Goal: Task Accomplishment & Management: Use online tool/utility

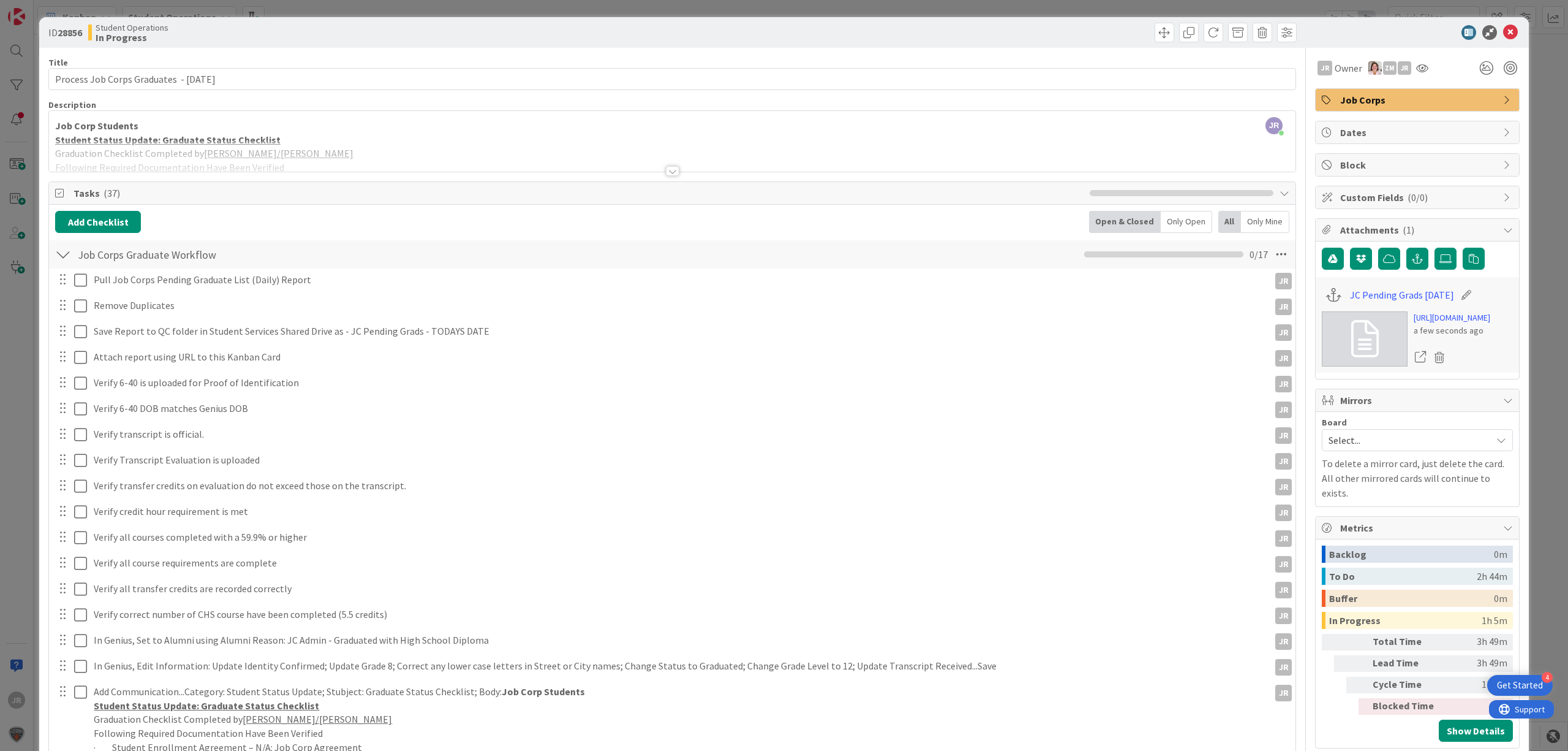
click at [678, 8] on div "ID 28856 Student Operations In Progress Title 41 / 128 Process Job Corps Gradua…" at bounding box center [784, 376] width 1568 height 751
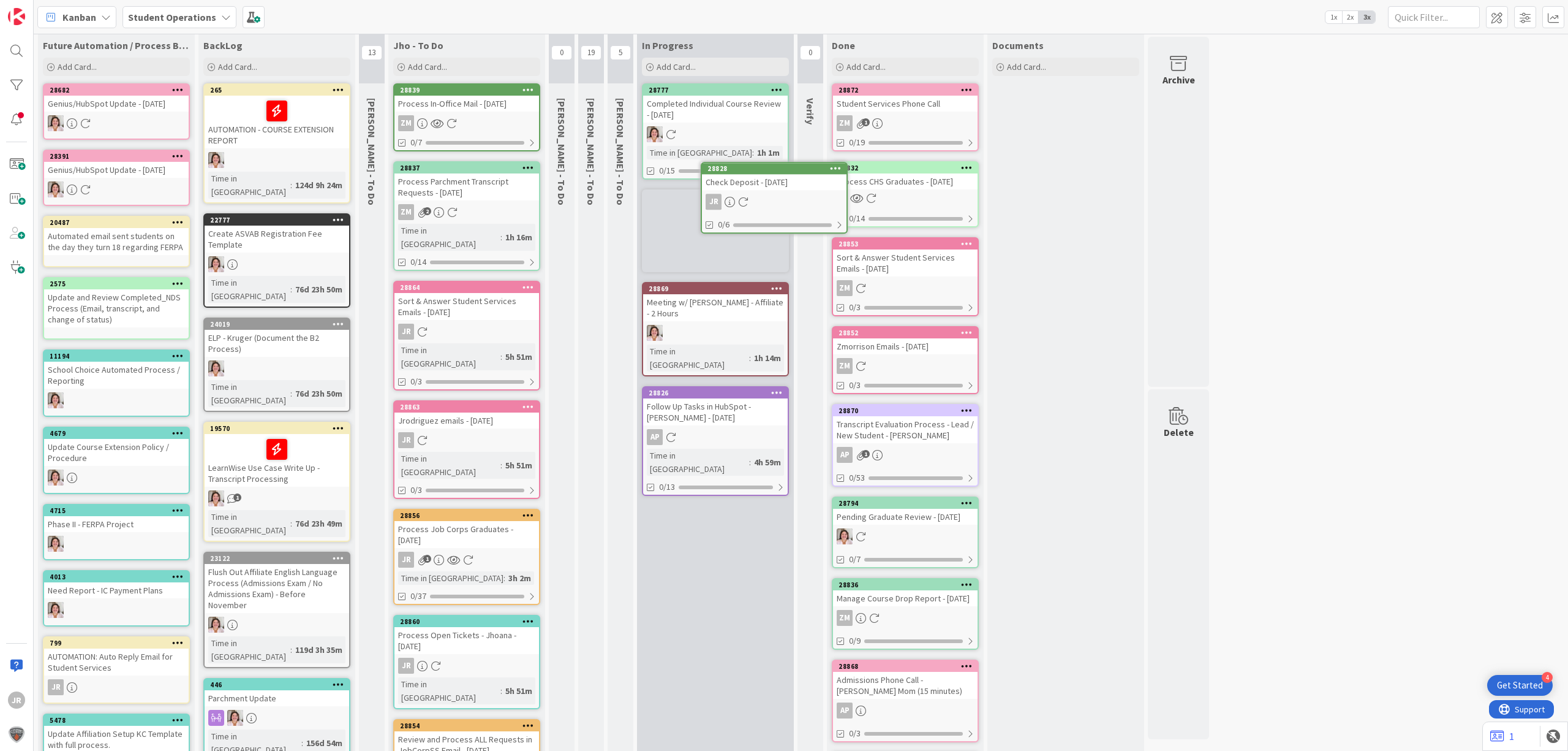
scroll to position [6, 0]
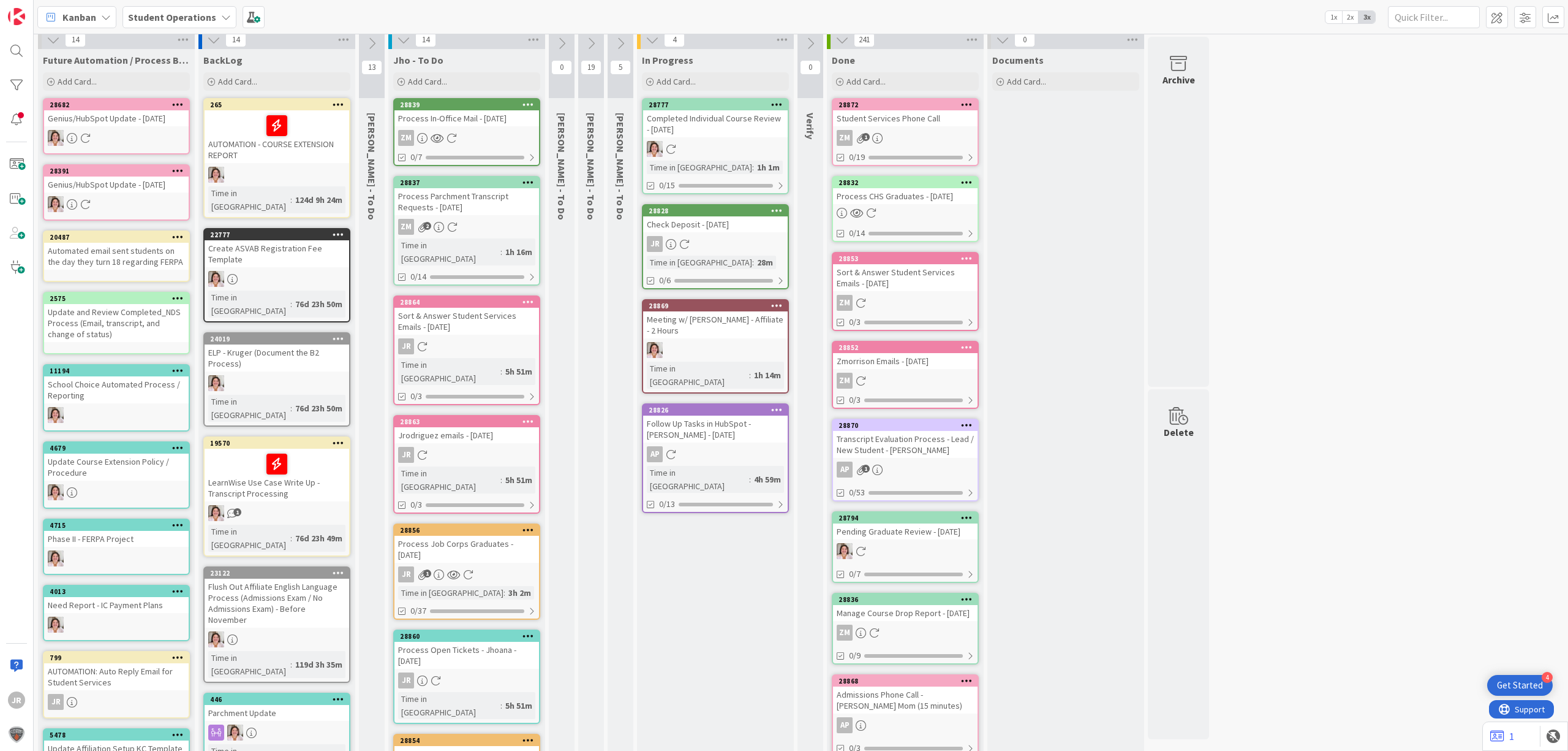
click at [735, 221] on div "Check Deposit - [DATE]" at bounding box center [715, 224] width 144 height 16
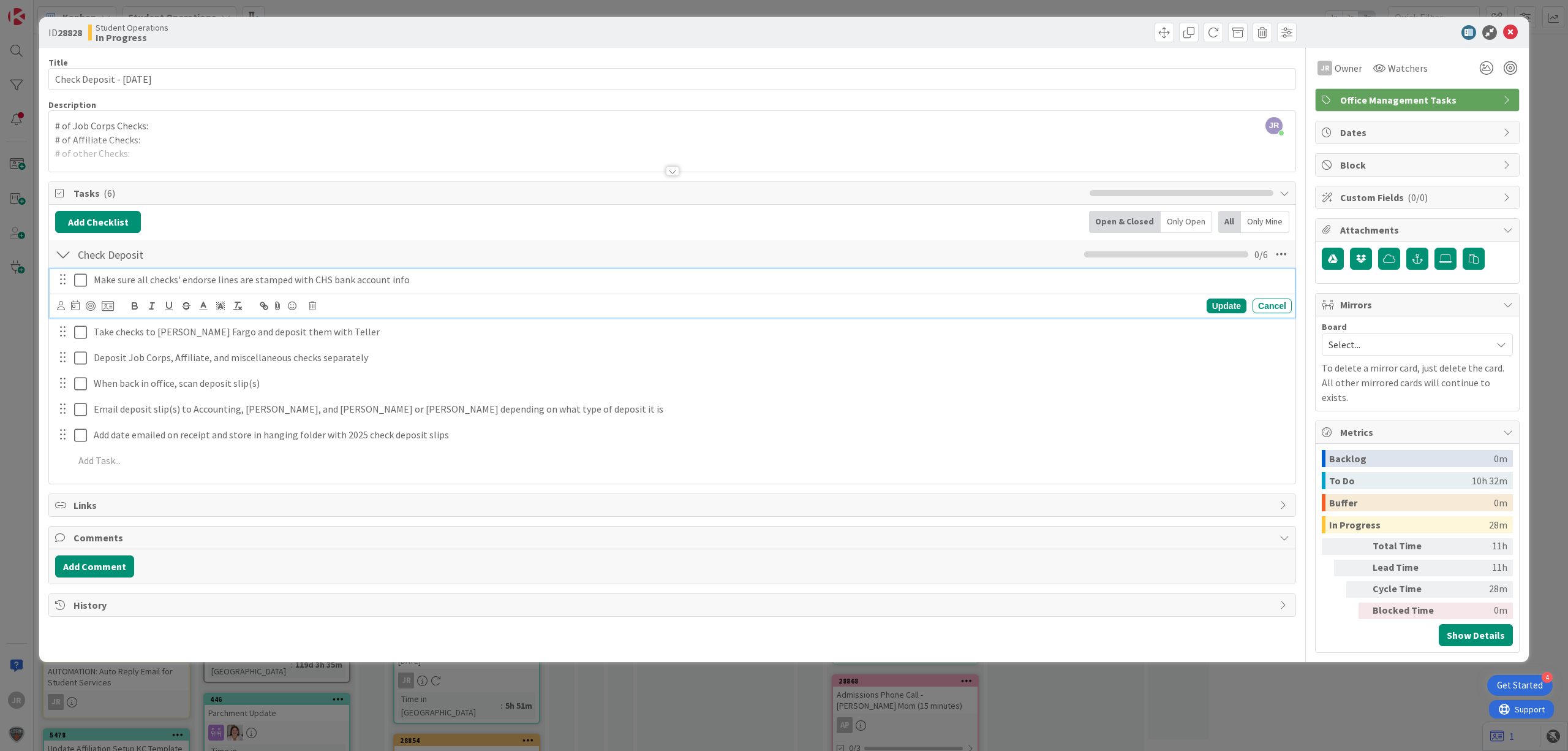
click at [85, 279] on icon at bounding box center [80, 279] width 13 height 15
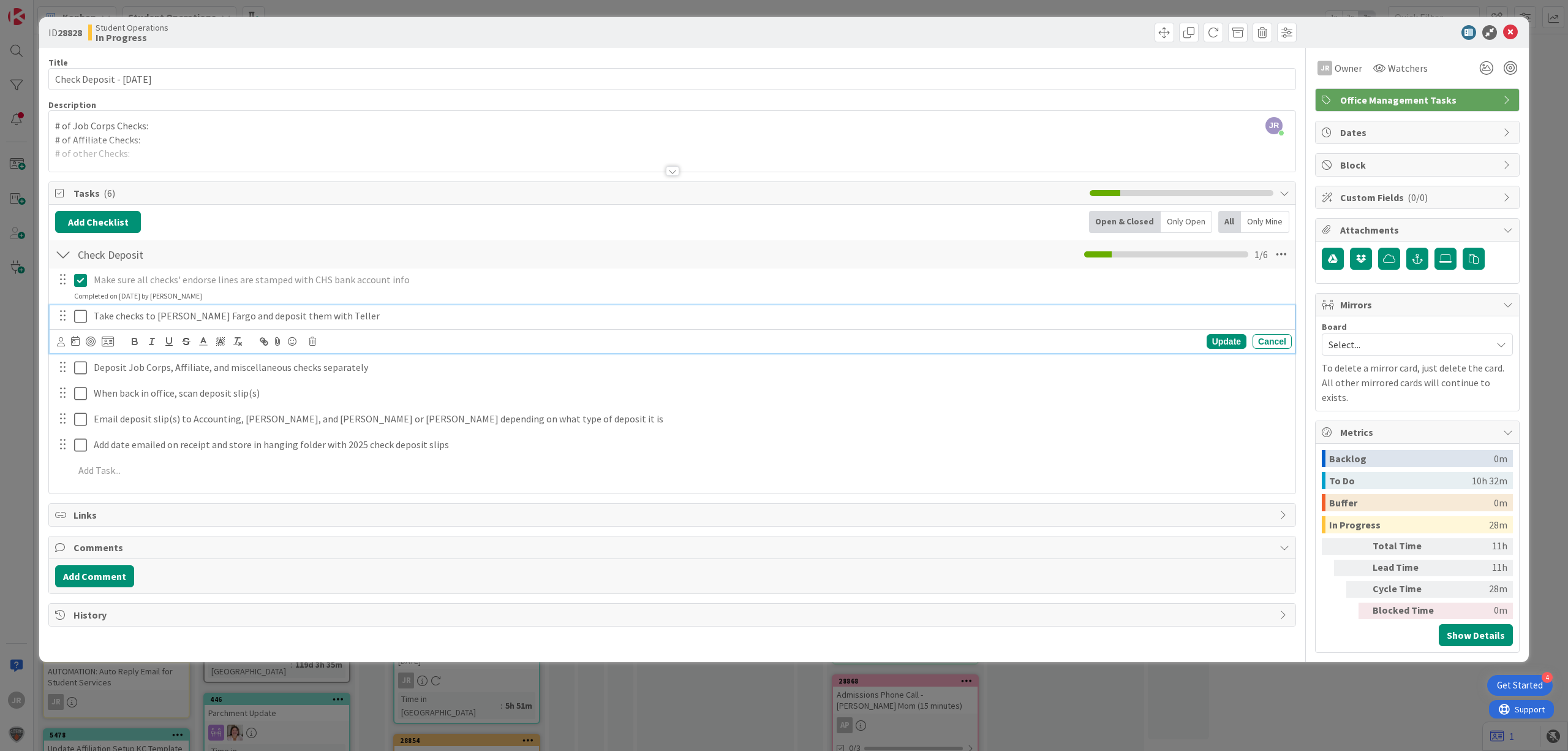
click at [84, 319] on icon at bounding box center [80, 316] width 13 height 15
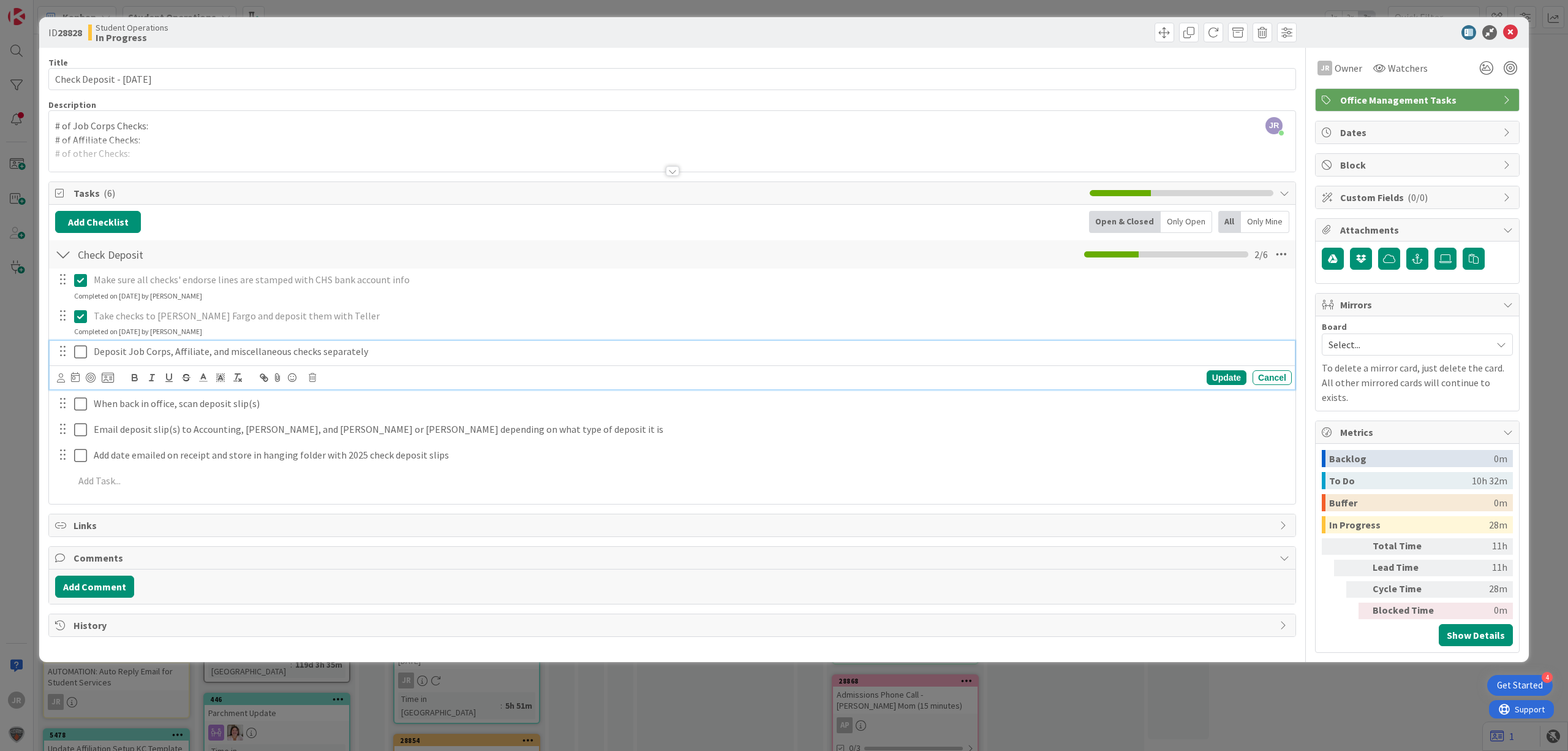
click at [78, 351] on icon at bounding box center [80, 352] width 13 height 15
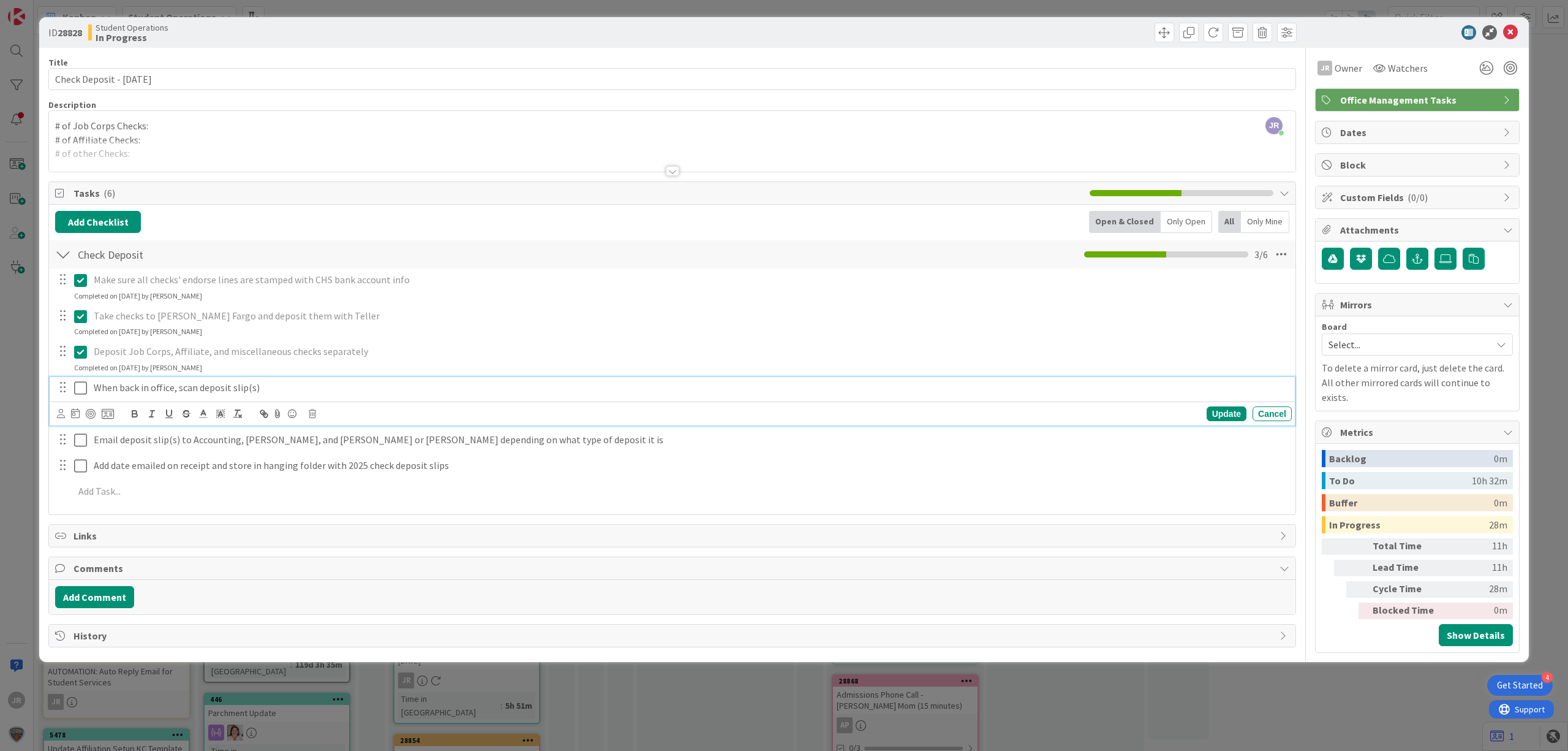
click at [78, 393] on icon at bounding box center [80, 388] width 13 height 15
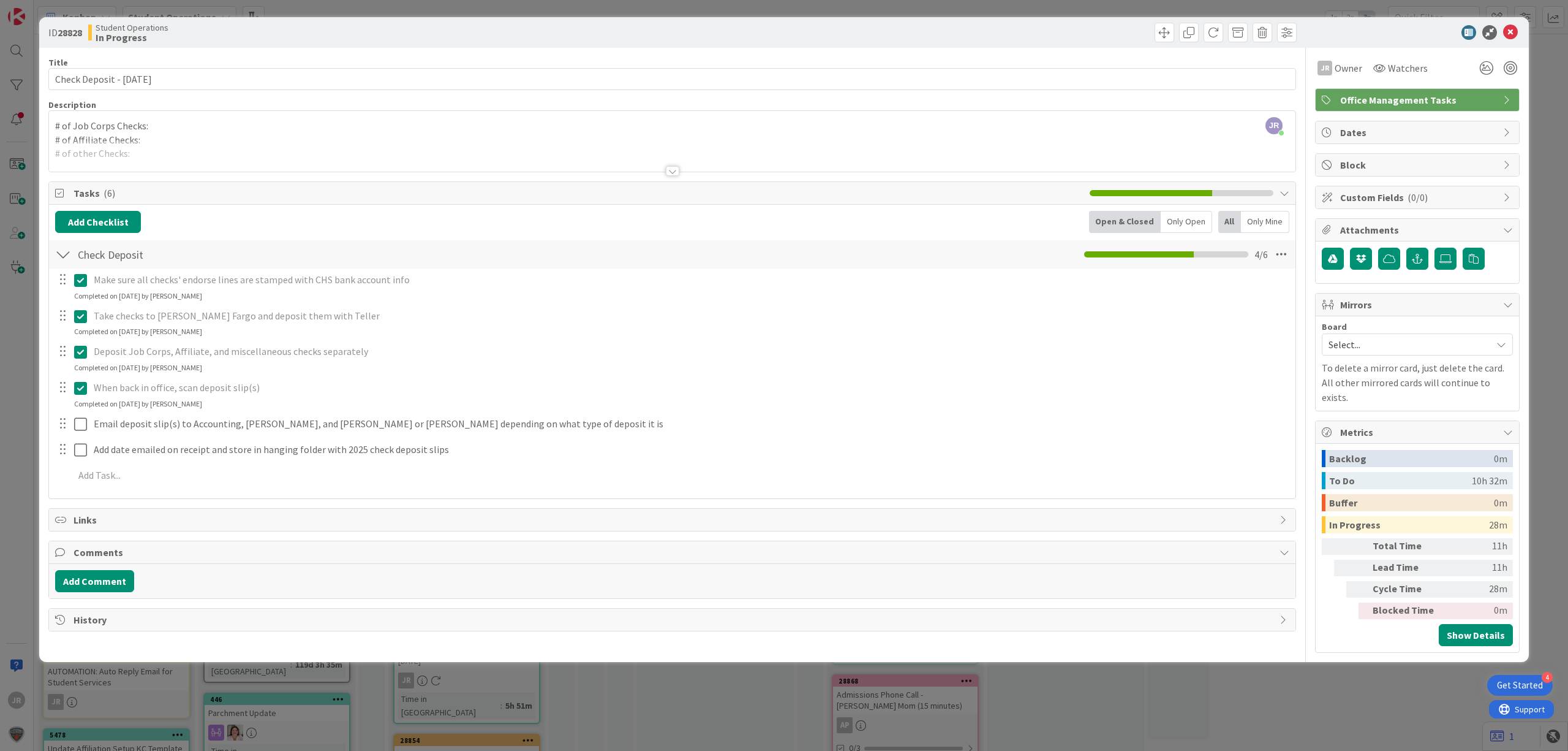
click at [78, 437] on div "Make sure all checks' endorse lines are stamped with CHS bank account info Upda…" at bounding box center [672, 379] width 1234 height 222
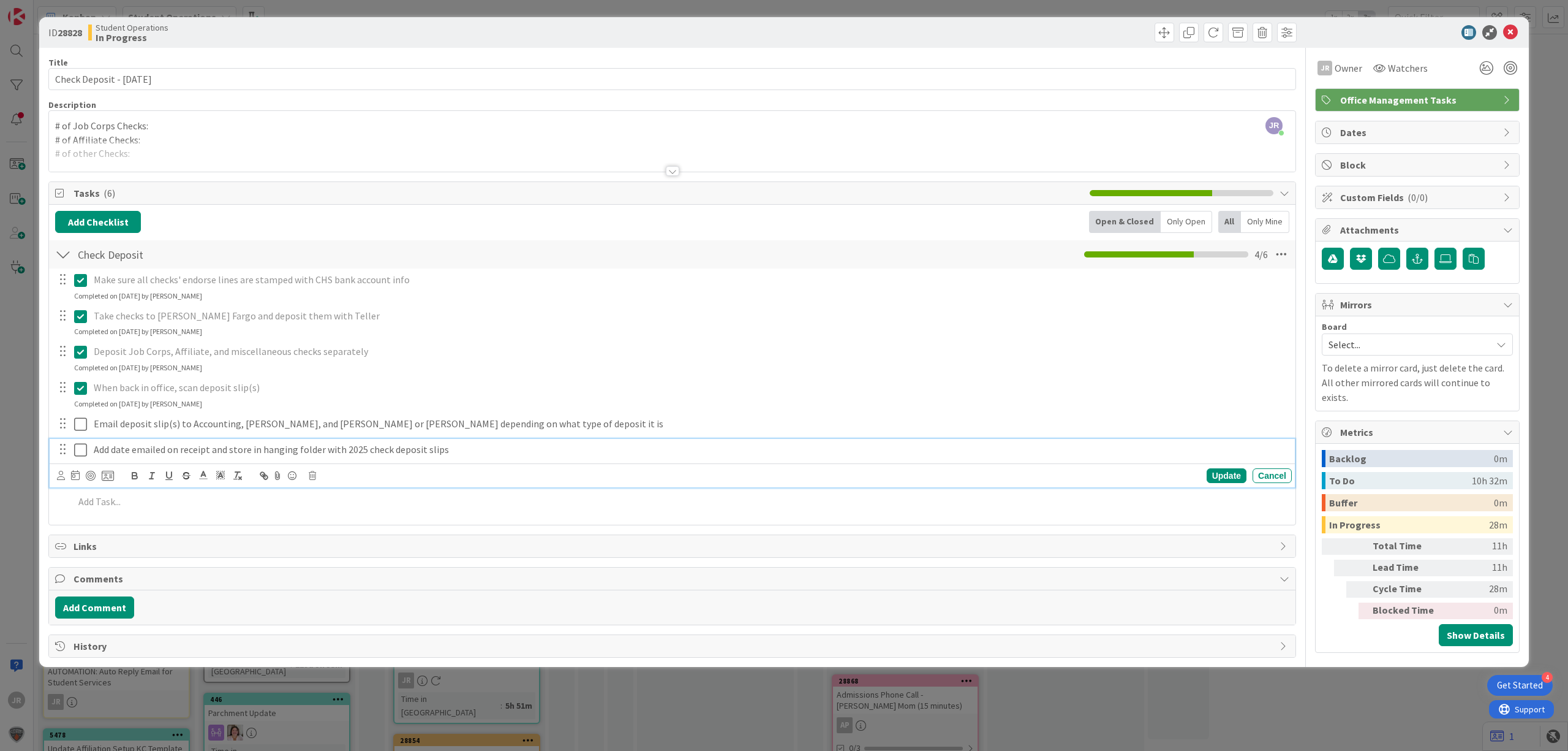
click at [82, 455] on icon at bounding box center [80, 450] width 13 height 15
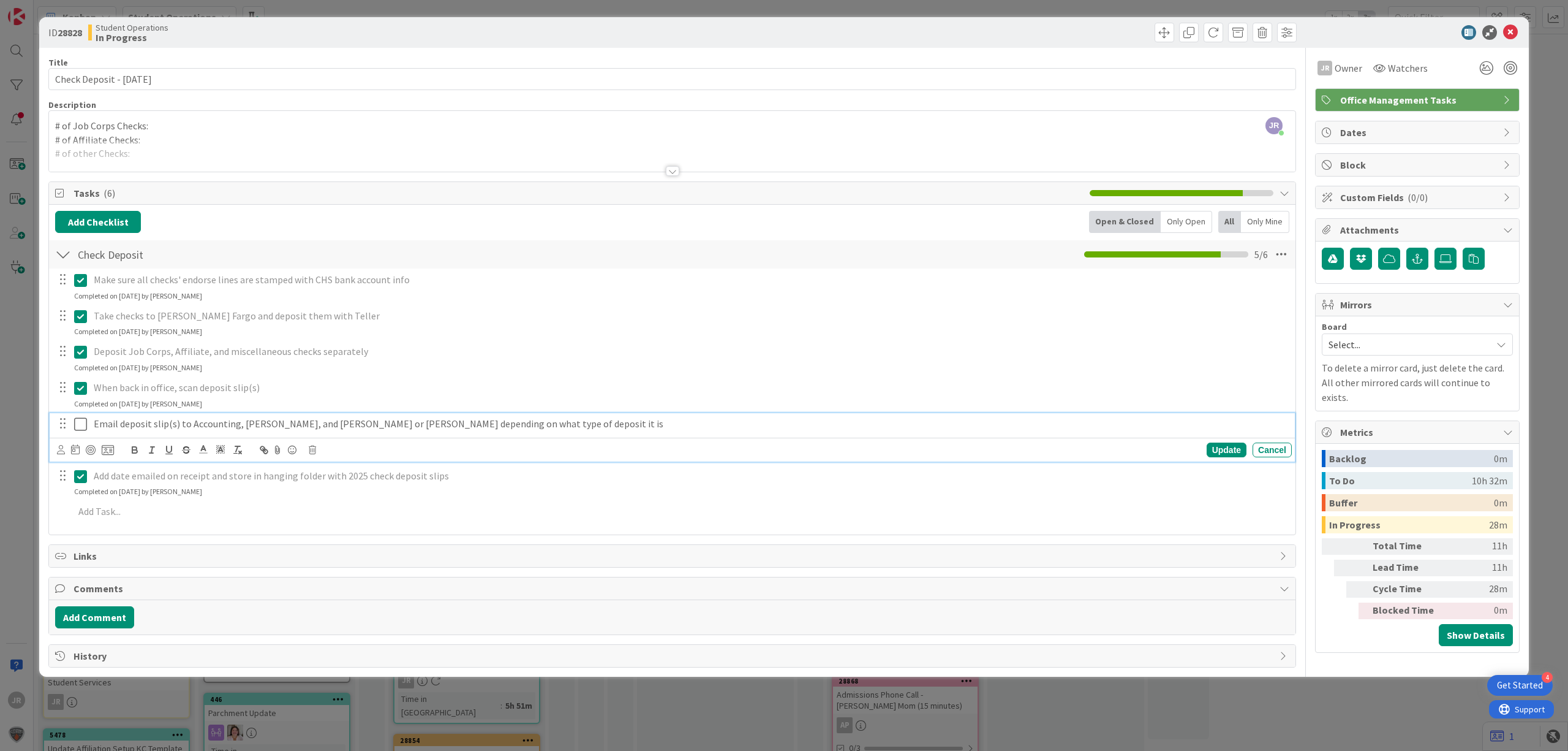
click at [82, 415] on button at bounding box center [81, 424] width 15 height 19
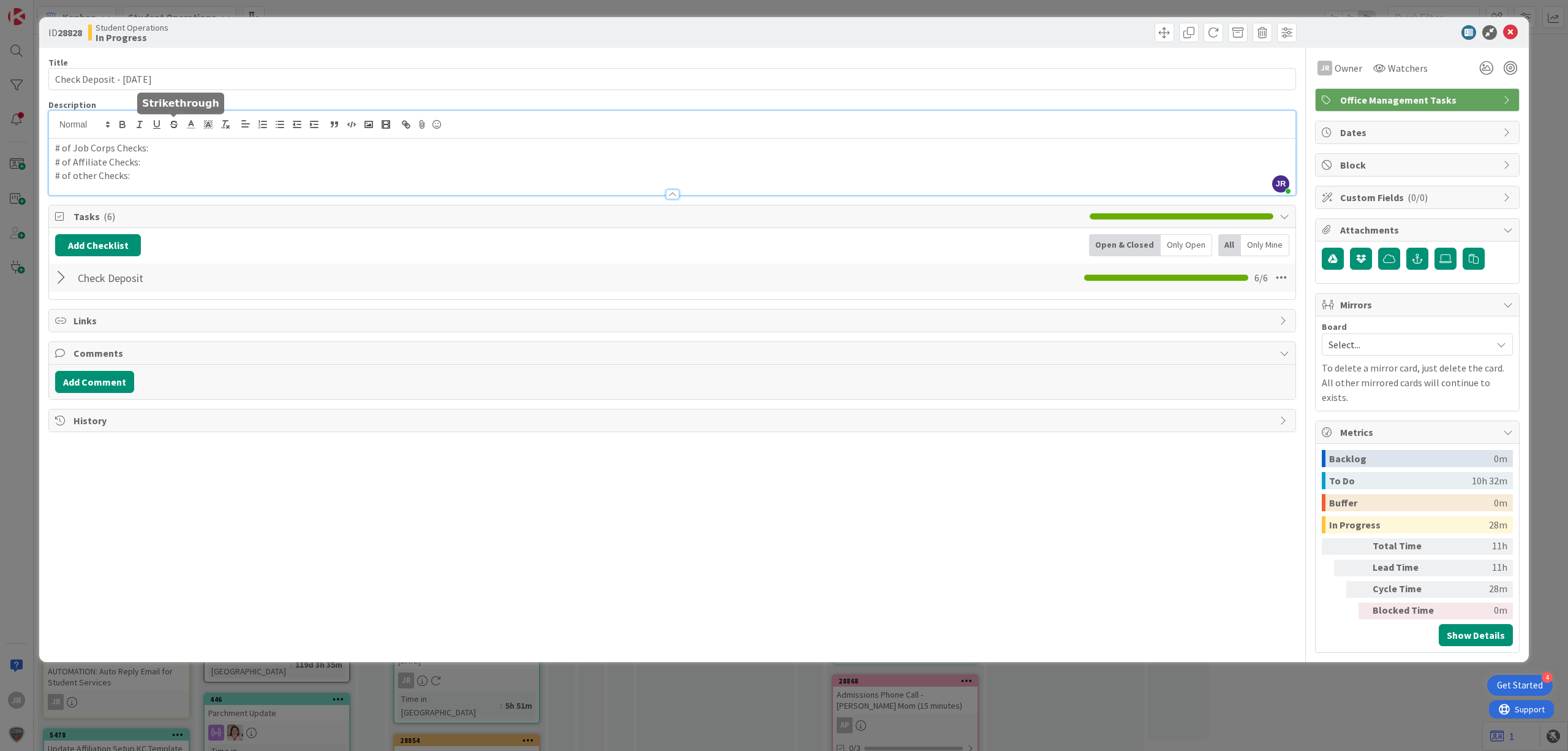
click at [165, 121] on div "JR [PERSON_NAME] just joined # of Job Corps Checks: # of Affiliate Checks: # of…" at bounding box center [672, 152] width 1246 height 84
click at [1158, 34] on span at bounding box center [1164, 33] width 19 height 19
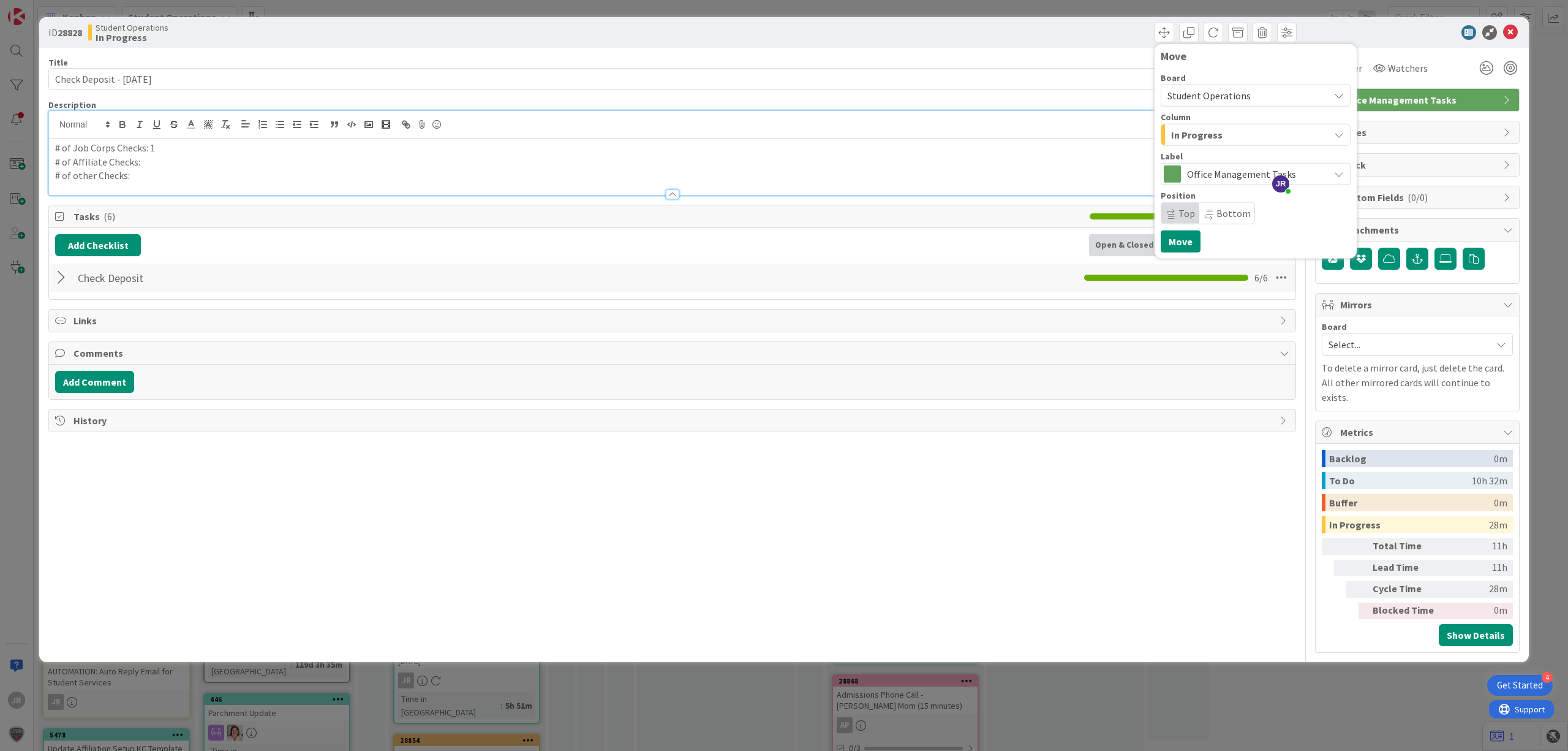
click at [1198, 147] on div "Board Student Operations Column In Progress Label Office Management Tasks Posit…" at bounding box center [1255, 148] width 190 height 151
click at [1196, 141] on span "In Progress" at bounding box center [1196, 135] width 51 height 16
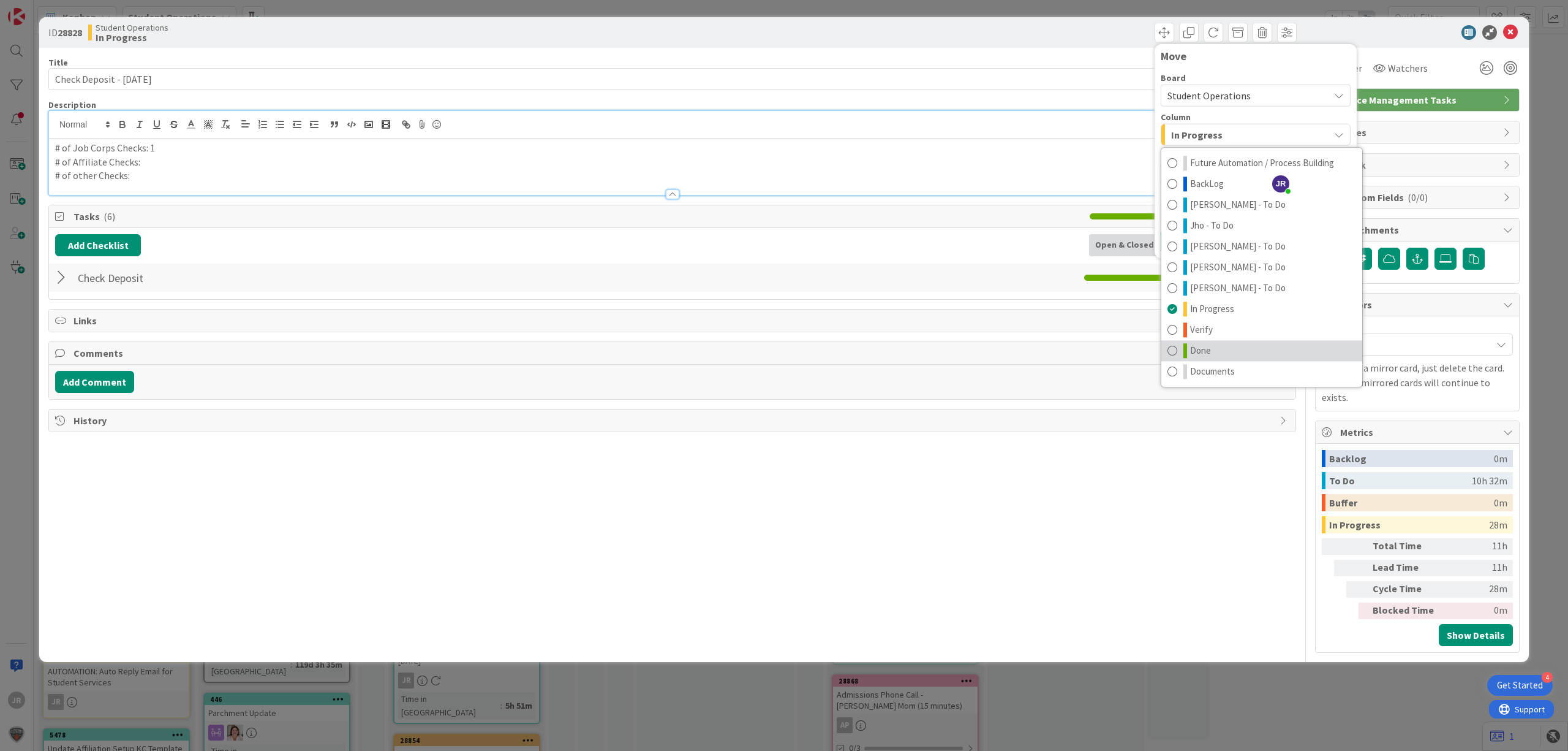
click at [1217, 355] on link "Done" at bounding box center [1261, 351] width 201 height 21
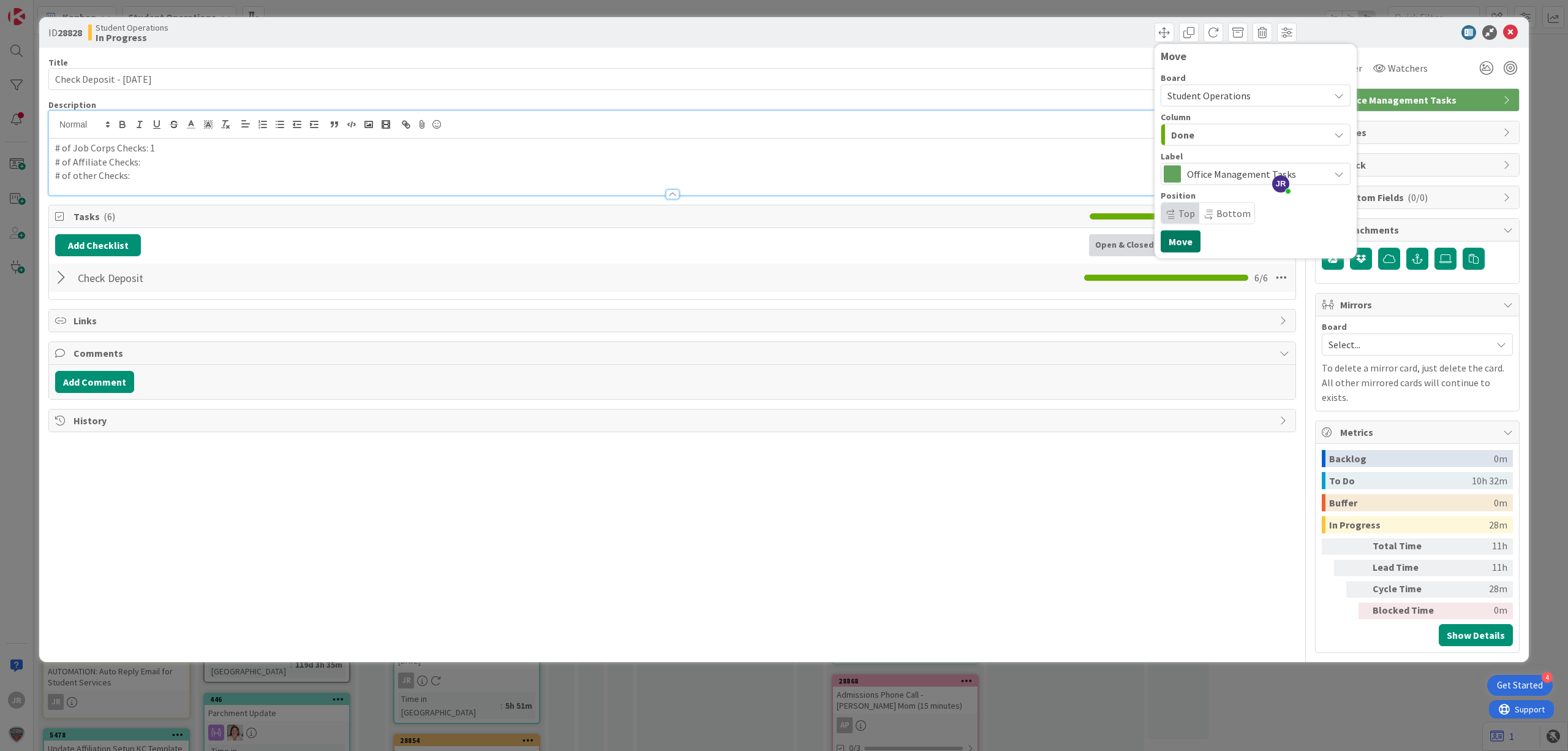
click at [1183, 246] on button "Move" at bounding box center [1180, 241] width 40 height 22
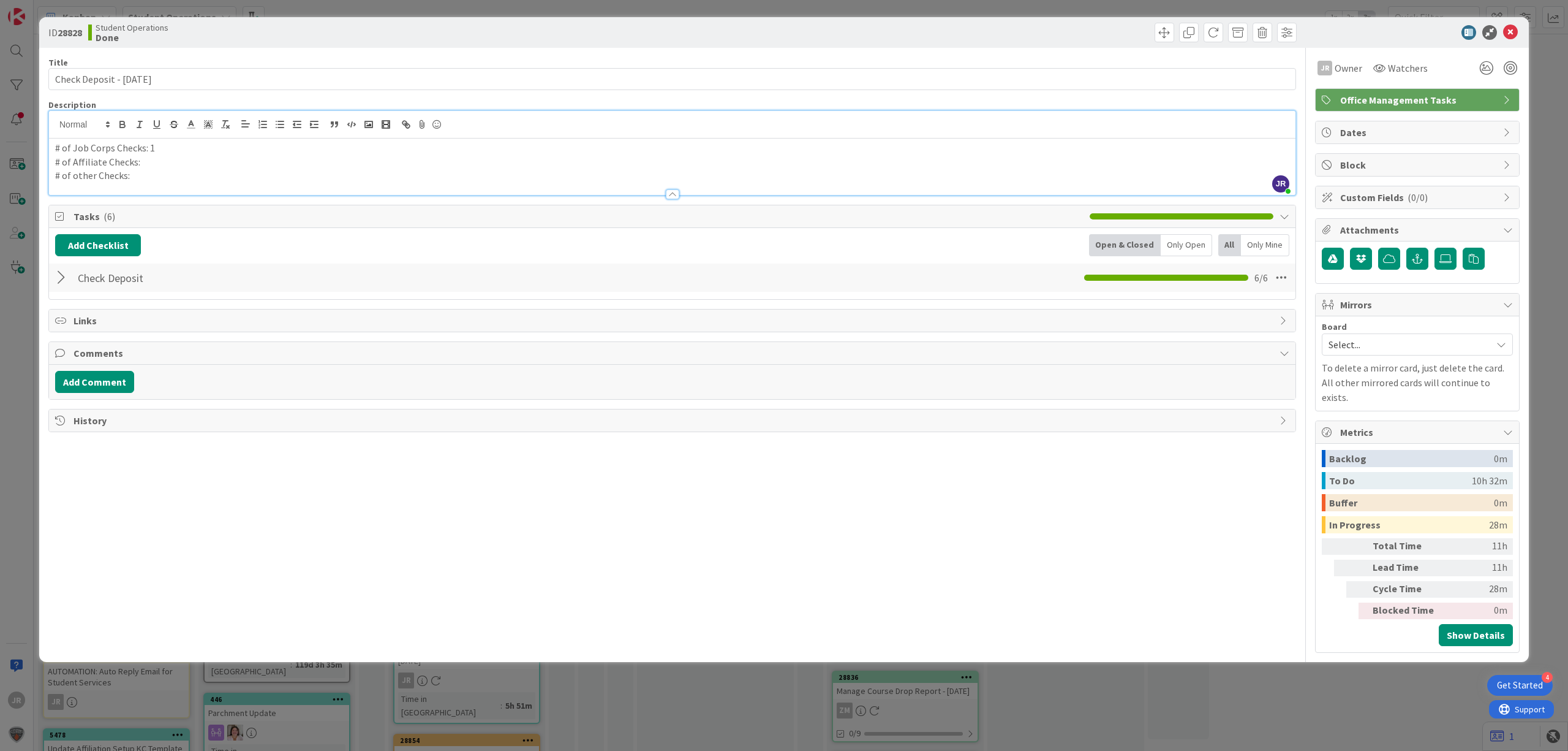
click at [982, 18] on div "ID 28828 Student Operations Done Move Move" at bounding box center [783, 32] width 1490 height 31
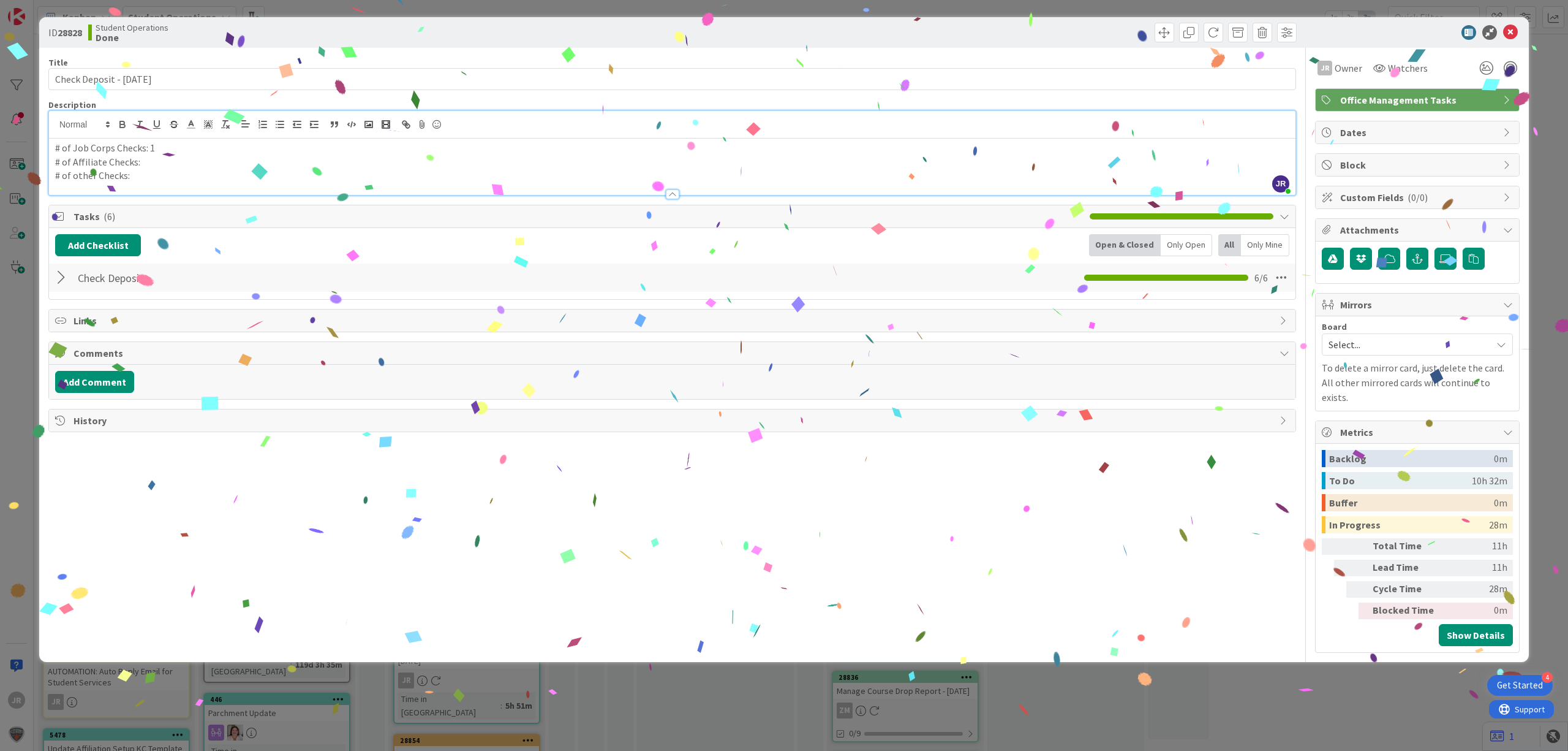
click at [981, 12] on div "ID 28828 Student Operations Done Move Move Title 26 / 128 Check Deposit - [DATE…" at bounding box center [784, 376] width 1568 height 751
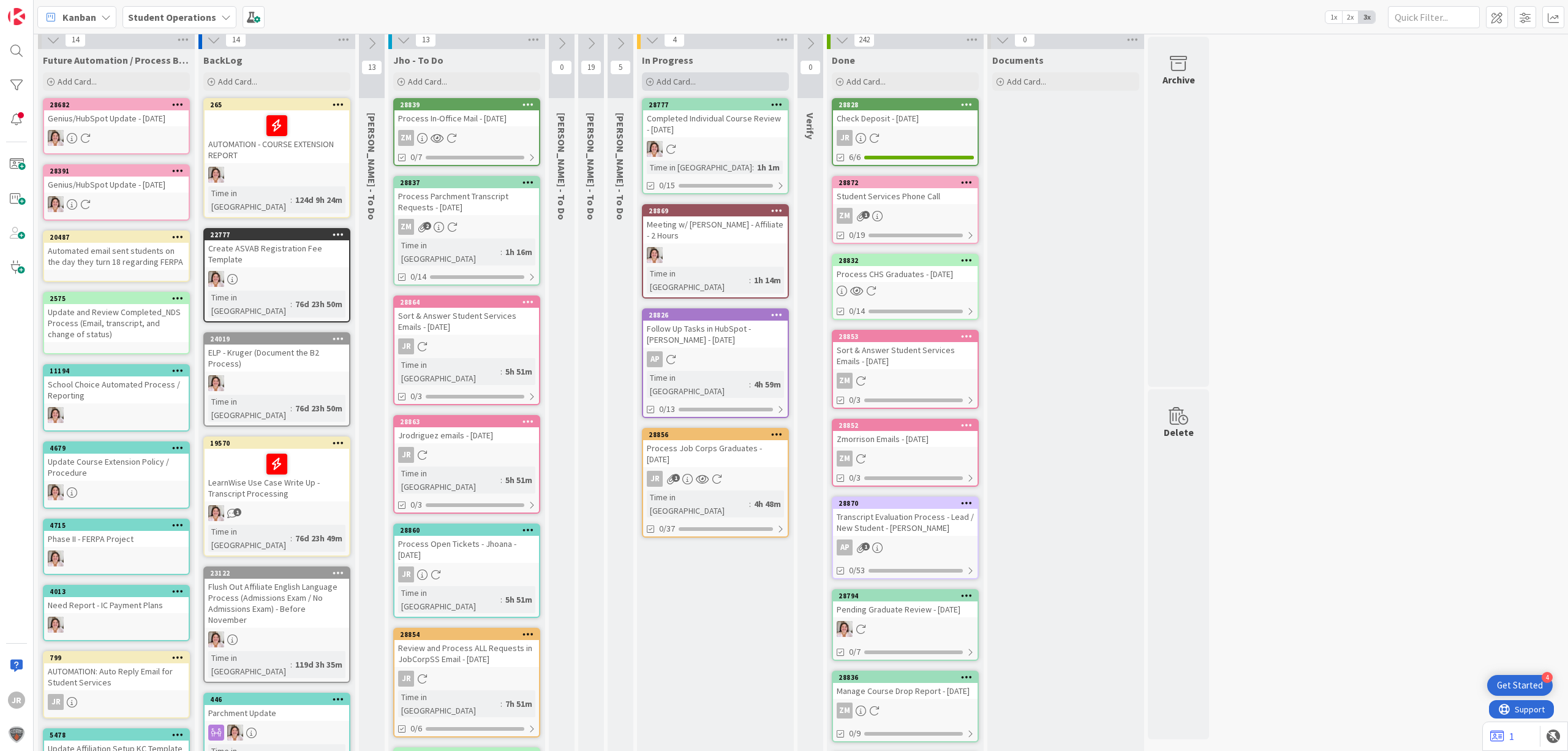
click at [710, 78] on div "Add Card..." at bounding box center [715, 81] width 147 height 19
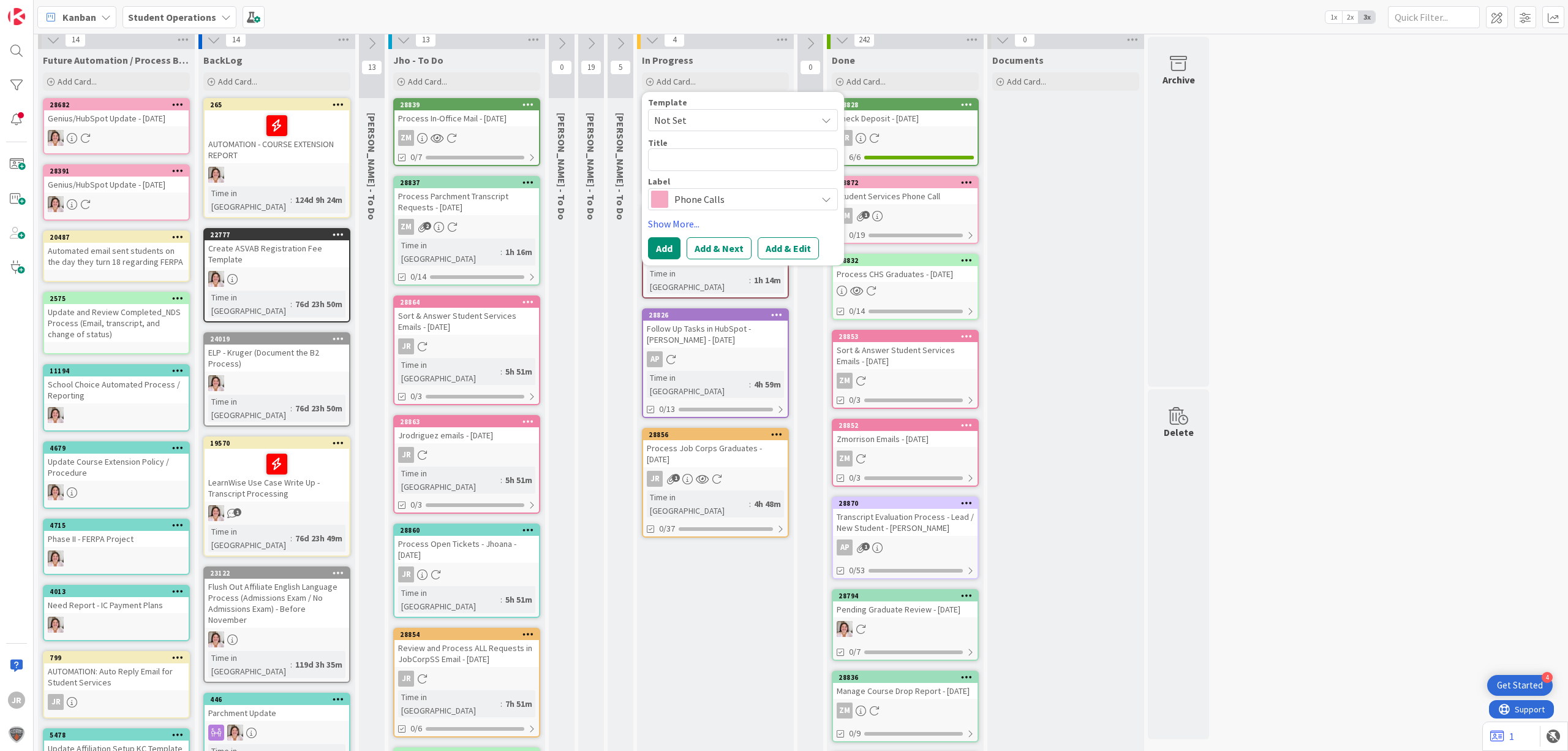
click at [729, 117] on span "Not Set" at bounding box center [730, 120] width 153 height 16
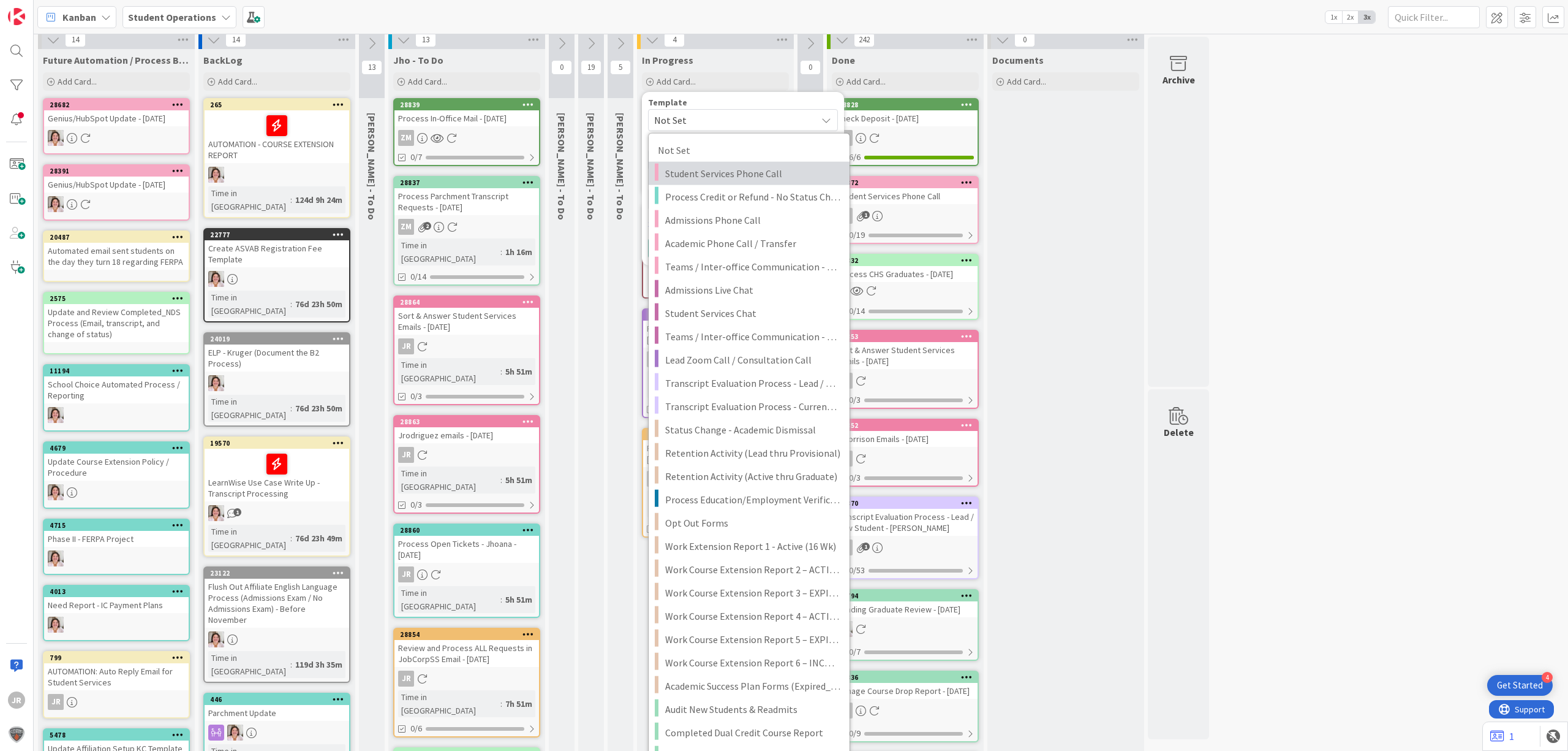
click at [763, 173] on span "Student Services Phone Call" at bounding box center [752, 174] width 175 height 16
type textarea "x"
type textarea "Student Services Phone Call"
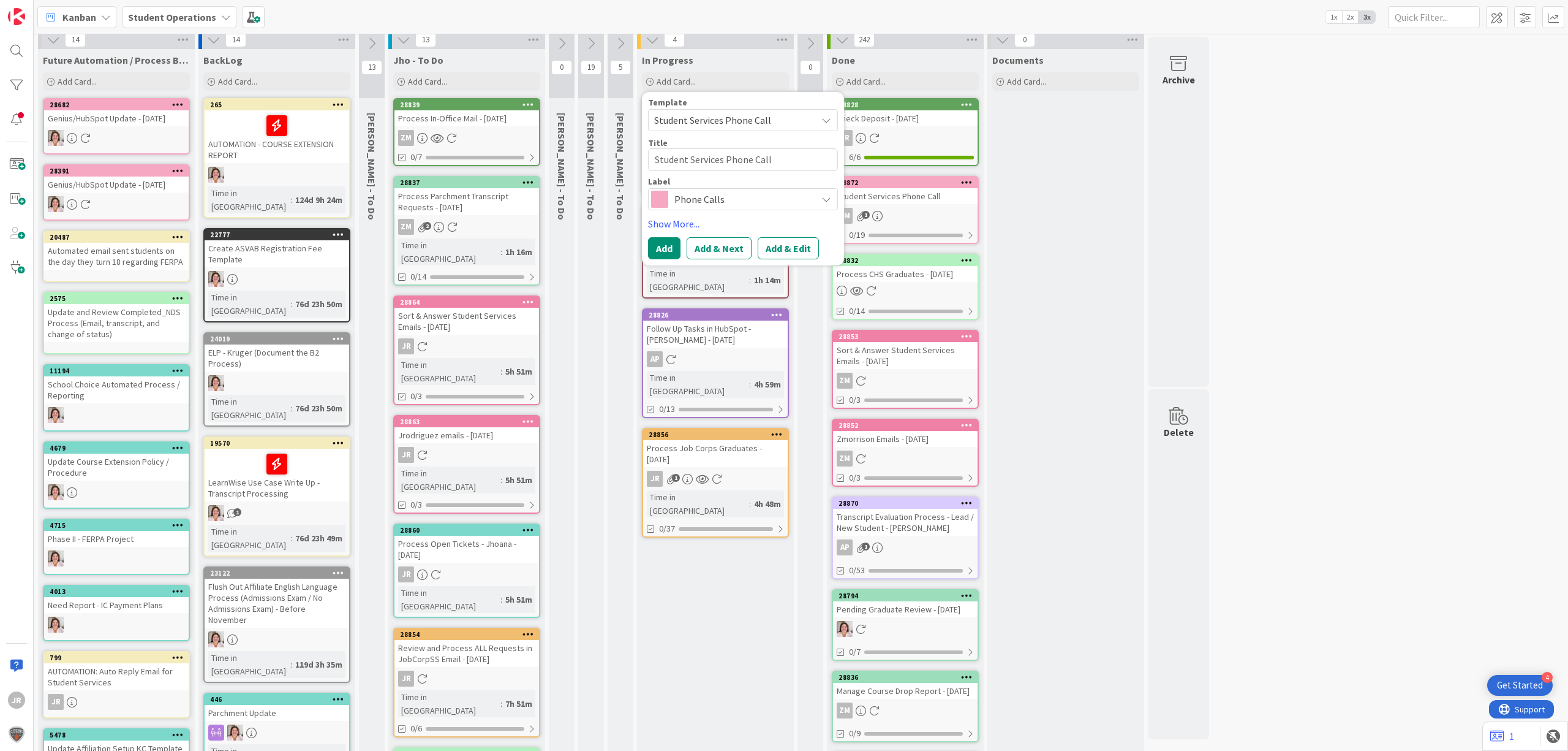
click at [795, 248] on button "Add & Edit" at bounding box center [788, 248] width 62 height 22
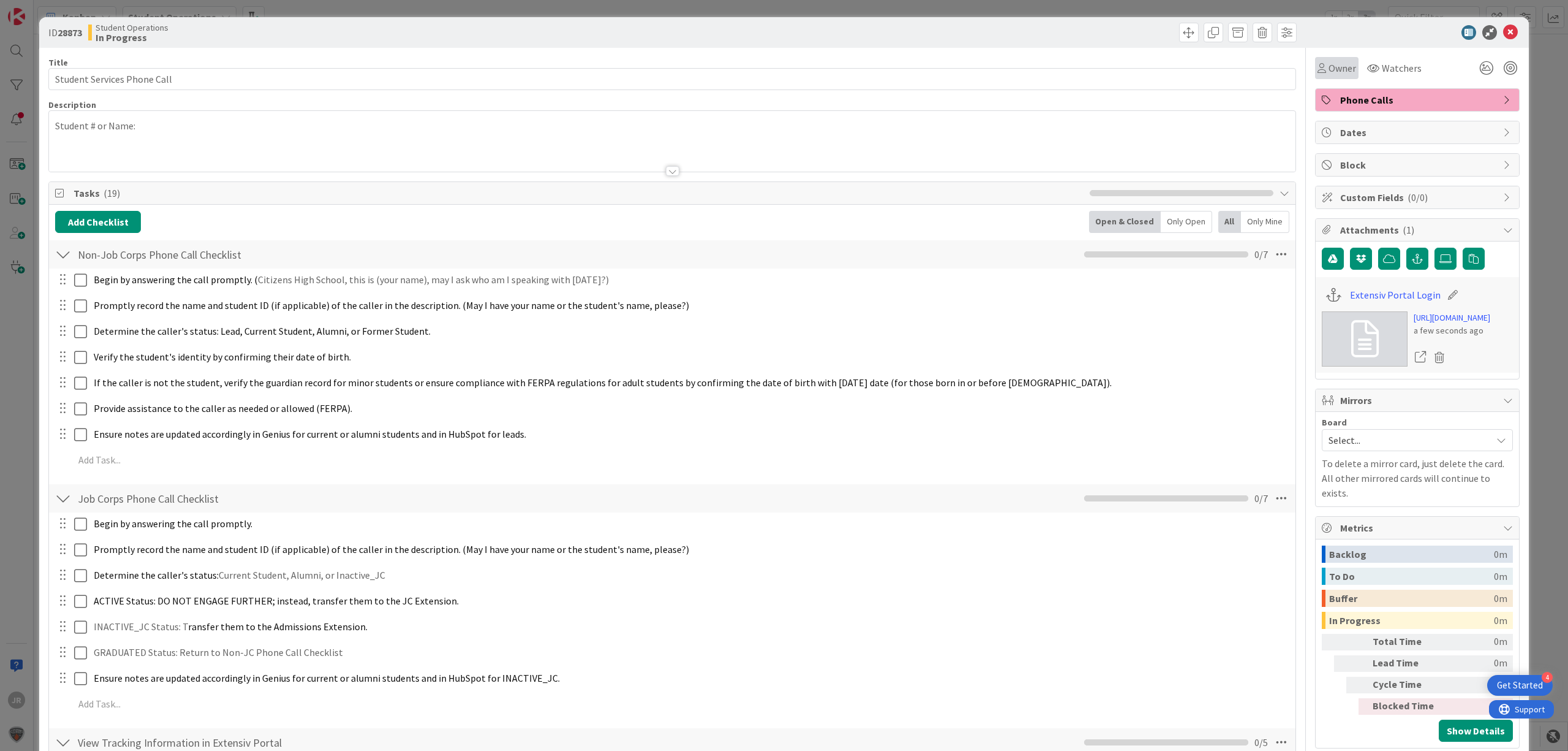
click at [1330, 65] on span "Owner" at bounding box center [1342, 68] width 27 height 15
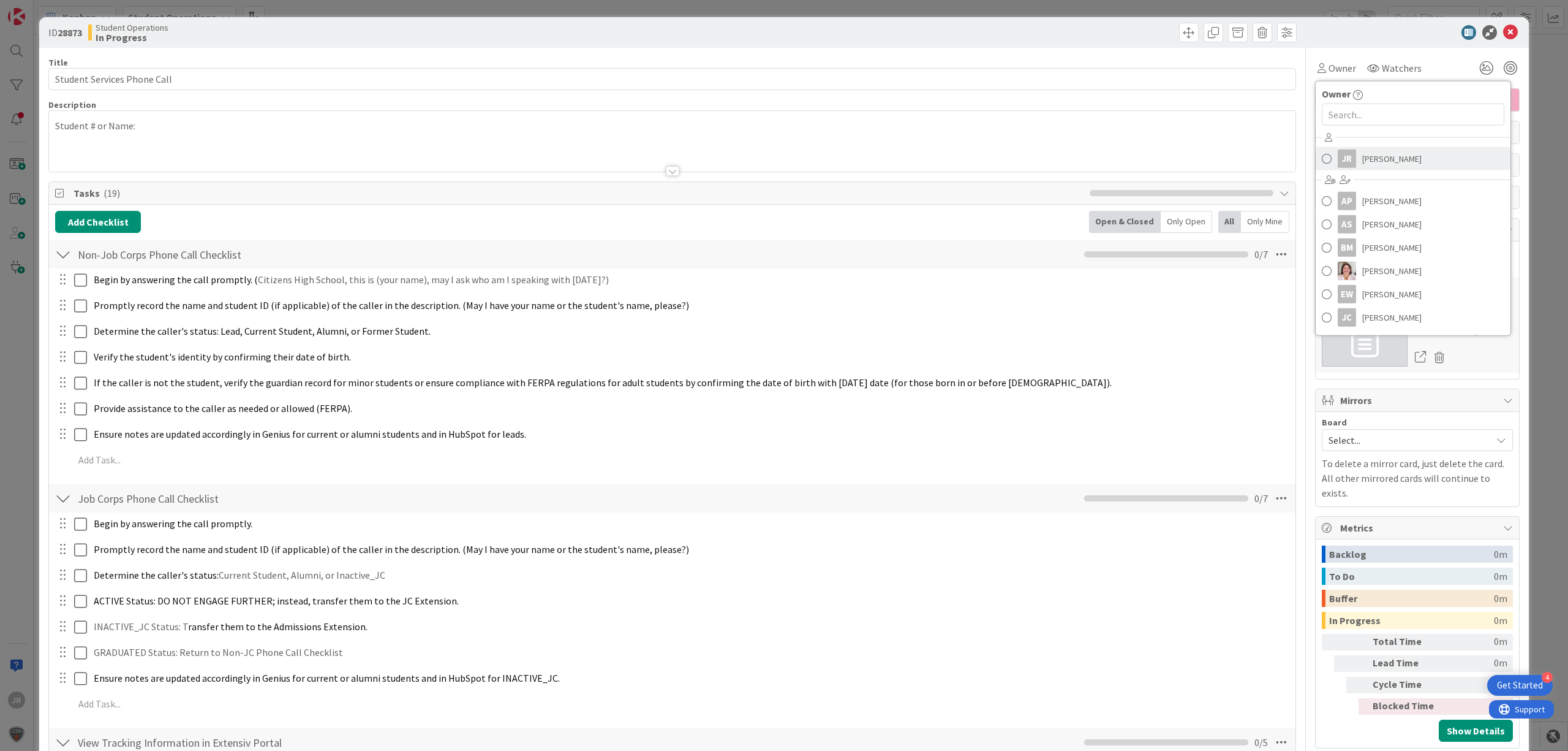
click at [1365, 167] on span "[PERSON_NAME]" at bounding box center [1391, 159] width 59 height 19
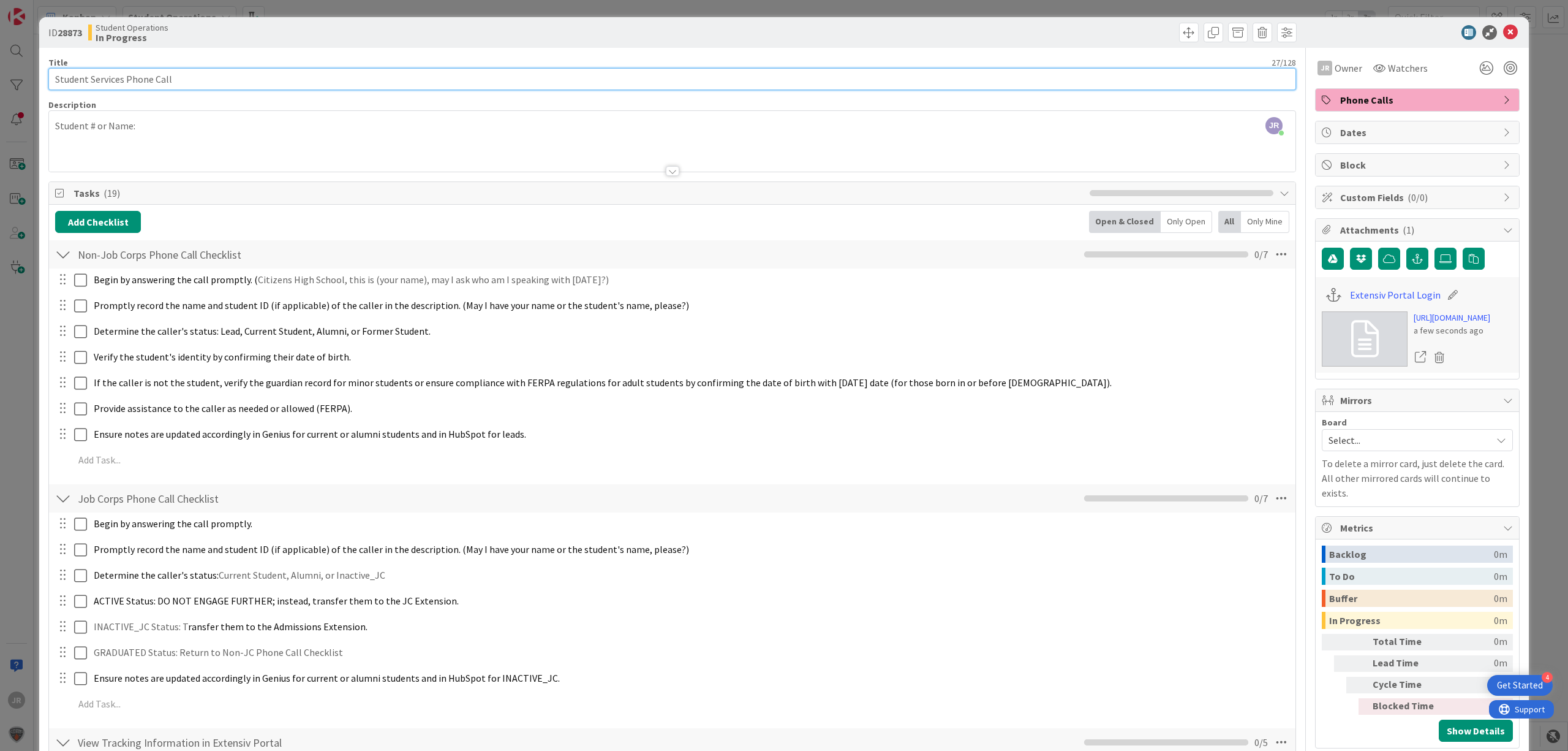
click at [231, 78] on input "Student Services Phone Call" at bounding box center [672, 78] width 1247 height 22
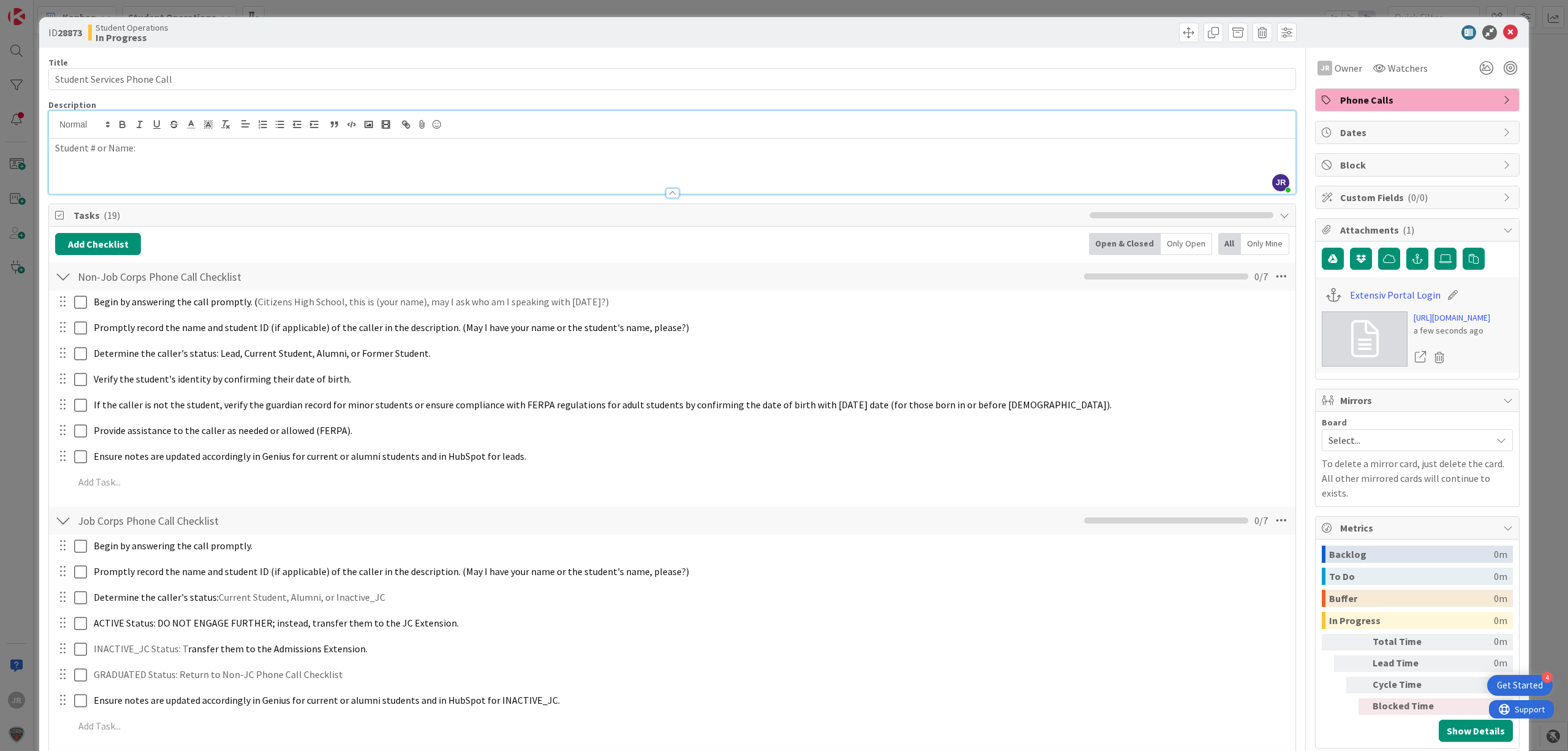
click at [226, 133] on div "JR [PERSON_NAME] just joined Student # or Name:" at bounding box center [672, 152] width 1246 height 83
click at [234, 69] on input "Student Services Phone Call" at bounding box center [672, 78] width 1247 height 22
type input "Student Services Phone Call - [PERSON_NAME]"
drag, startPoint x: 267, startPoint y: 160, endPoint x: 207, endPoint y: 160, distance: 60.0
click at [267, 160] on div "Student # or Name:" at bounding box center [672, 166] width 1246 height 56
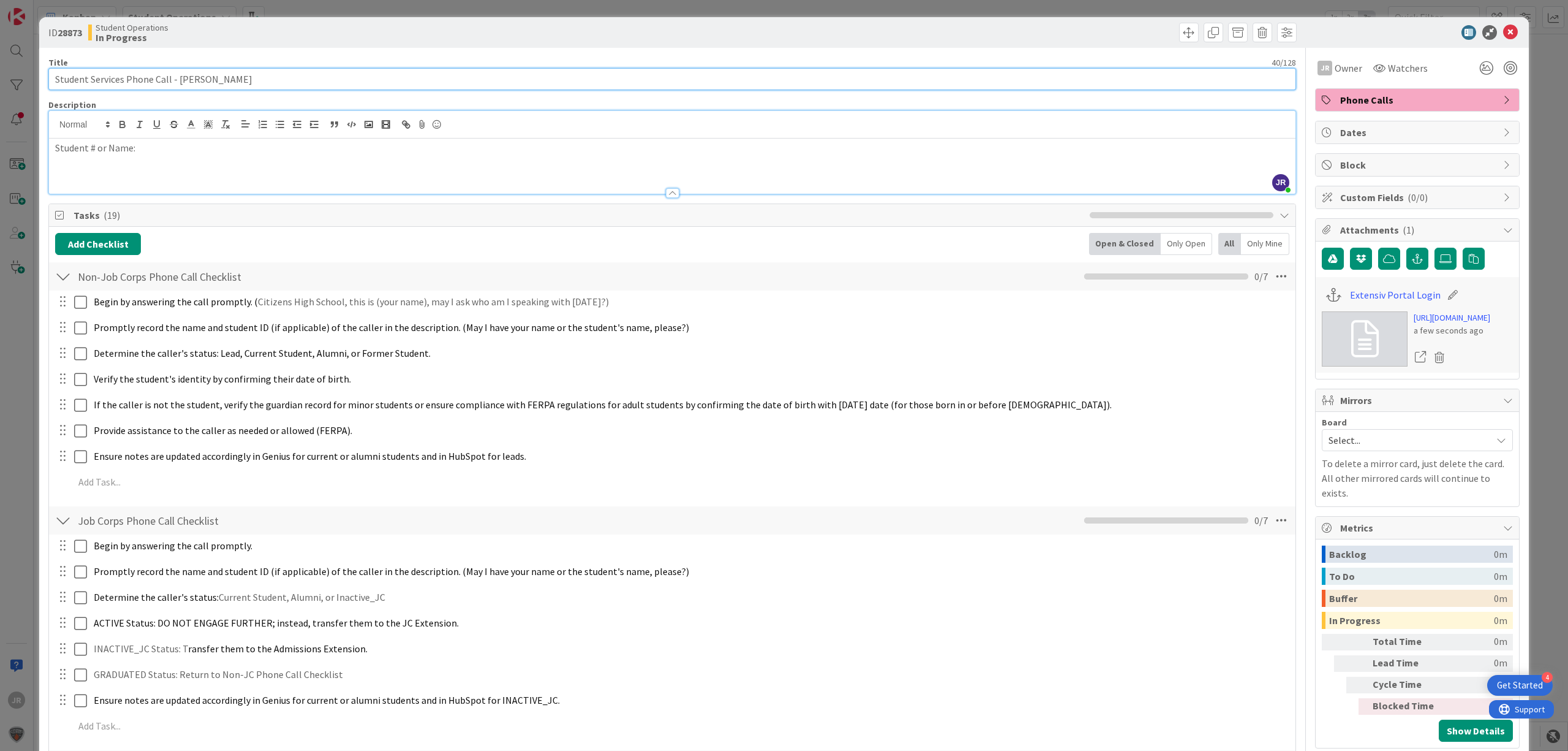
click at [258, 73] on input "Student Services Phone Call - [PERSON_NAME]" at bounding box center [672, 78] width 1247 height 22
click at [184, 160] on div "Student # or Name:" at bounding box center [672, 166] width 1246 height 56
drag, startPoint x: 292, startPoint y: 150, endPoint x: 137, endPoint y: 165, distance: 155.7
click at [137, 165] on div "Student # or Name: [EMAIL_ADDRESS][DOMAIN_NAME]" at bounding box center [672, 166] width 1246 height 56
click at [137, 148] on p "Student # or Name: [EMAIL_ADDRESS][DOMAIN_NAME]" at bounding box center [672, 148] width 1234 height 14
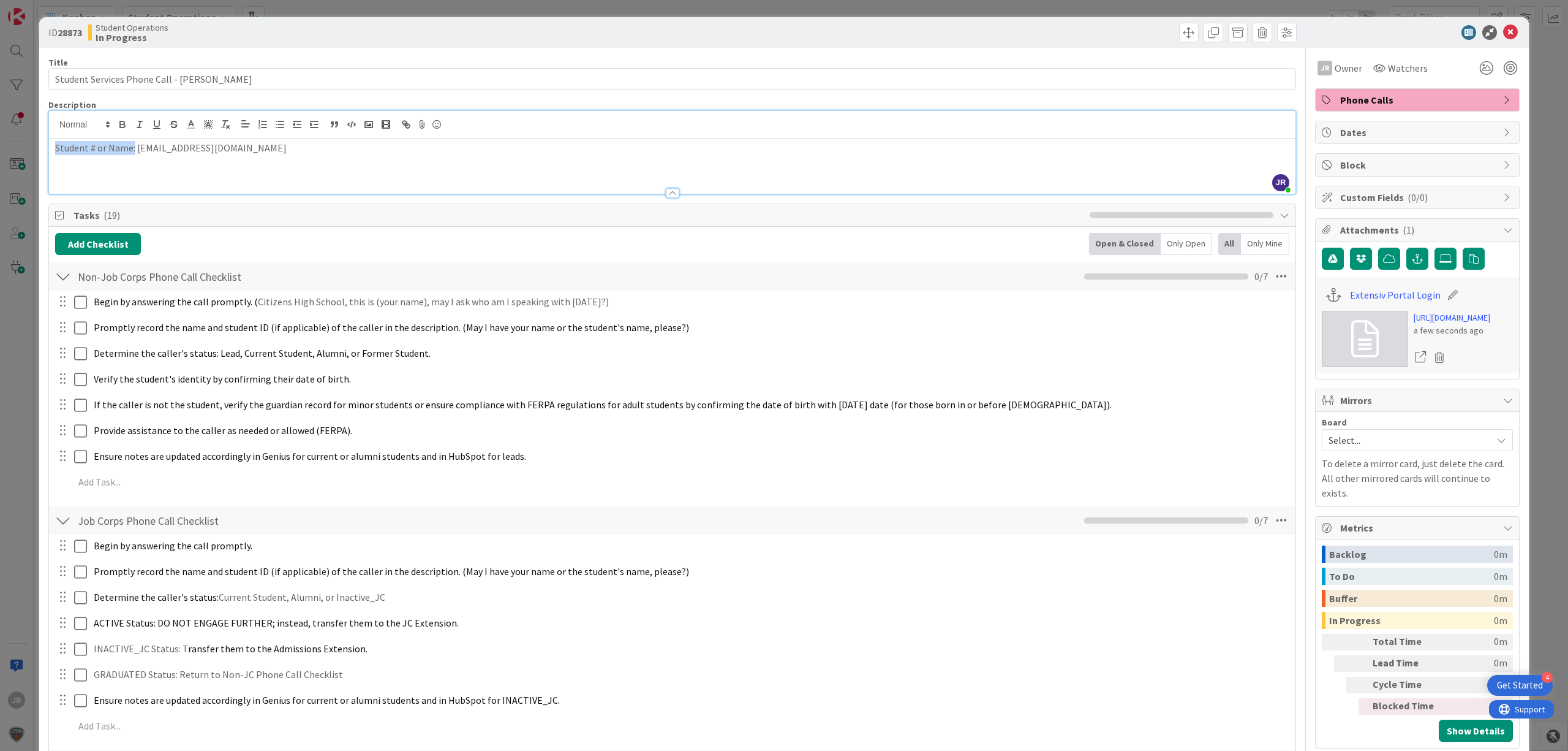
drag, startPoint x: 53, startPoint y: 147, endPoint x: 134, endPoint y: 154, distance: 81.3
click at [134, 154] on div "Student # or Name: [EMAIL_ADDRESS][DOMAIN_NAME]" at bounding box center [672, 166] width 1246 height 56
click at [1036, 8] on div "ID 28873 Student Operations In Progress Title 40 / 128 Student Services Phone C…" at bounding box center [784, 376] width 1568 height 751
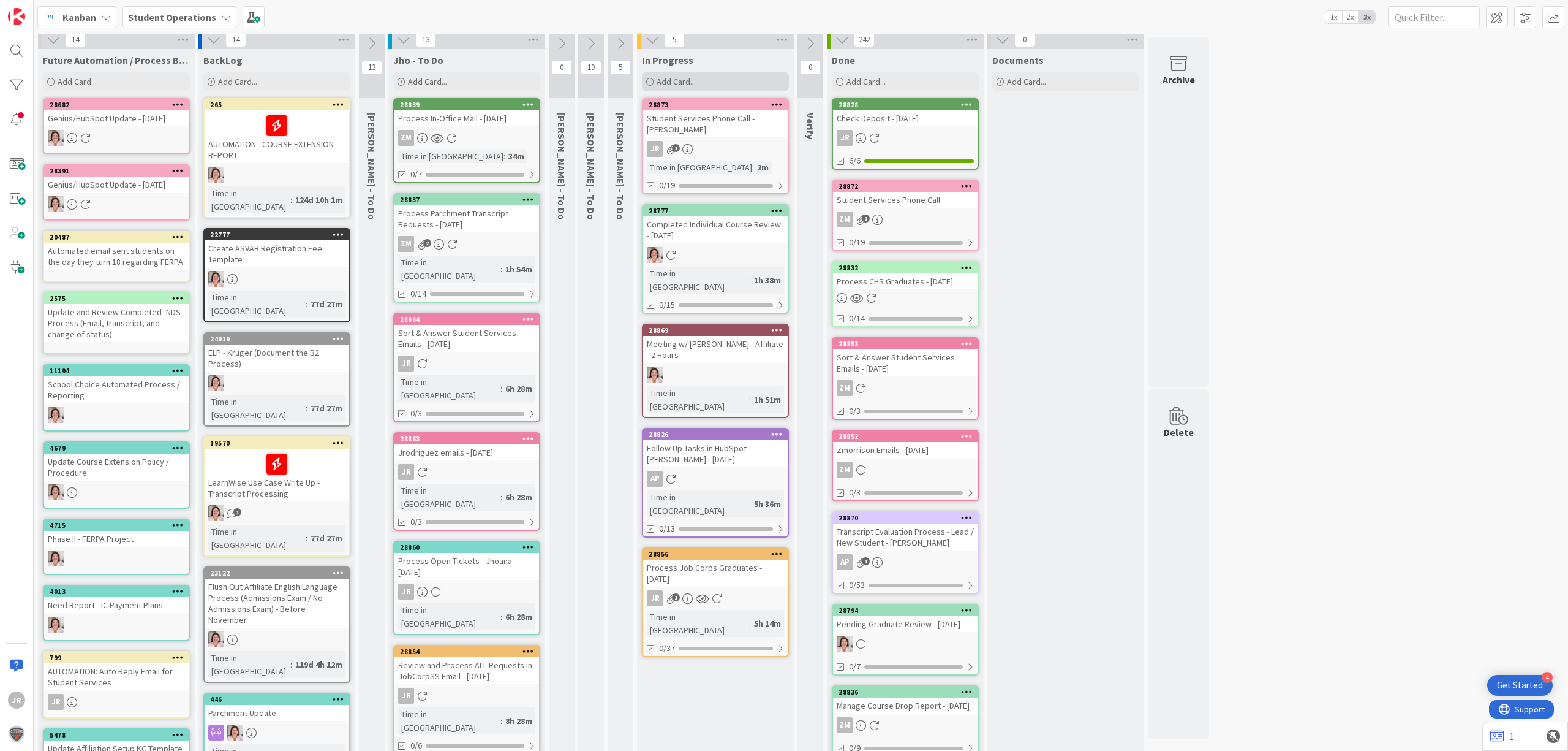
click at [753, 76] on div "Add Card..." at bounding box center [715, 81] width 147 height 19
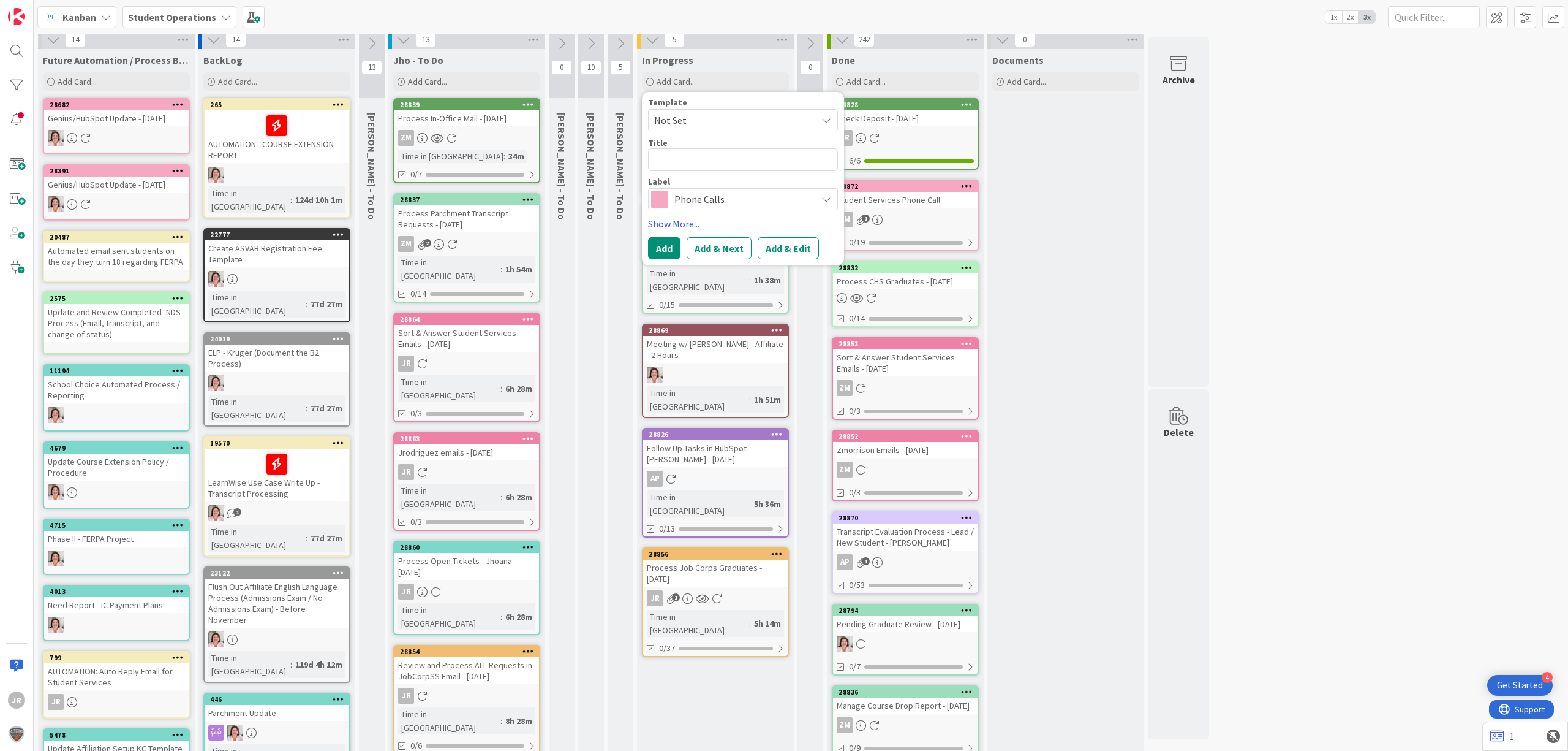
click at [753, 106] on div "Template" at bounding box center [743, 102] width 190 height 9
click at [755, 109] on span "Not Set" at bounding box center [743, 120] width 190 height 22
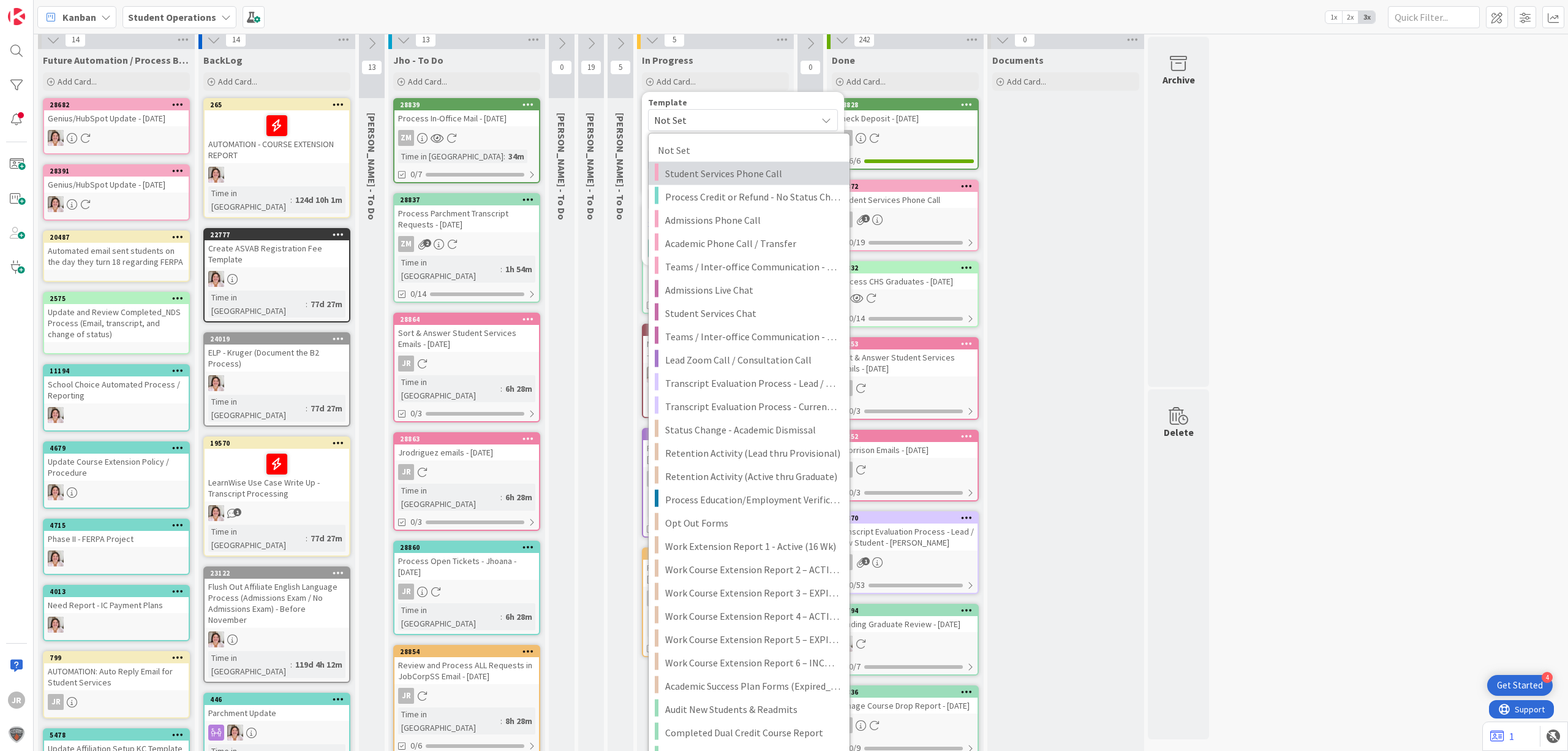
click at [773, 174] on span "Student Services Phone Call" at bounding box center [752, 174] width 175 height 16
type textarea "x"
type textarea "Student Services Phone Call"
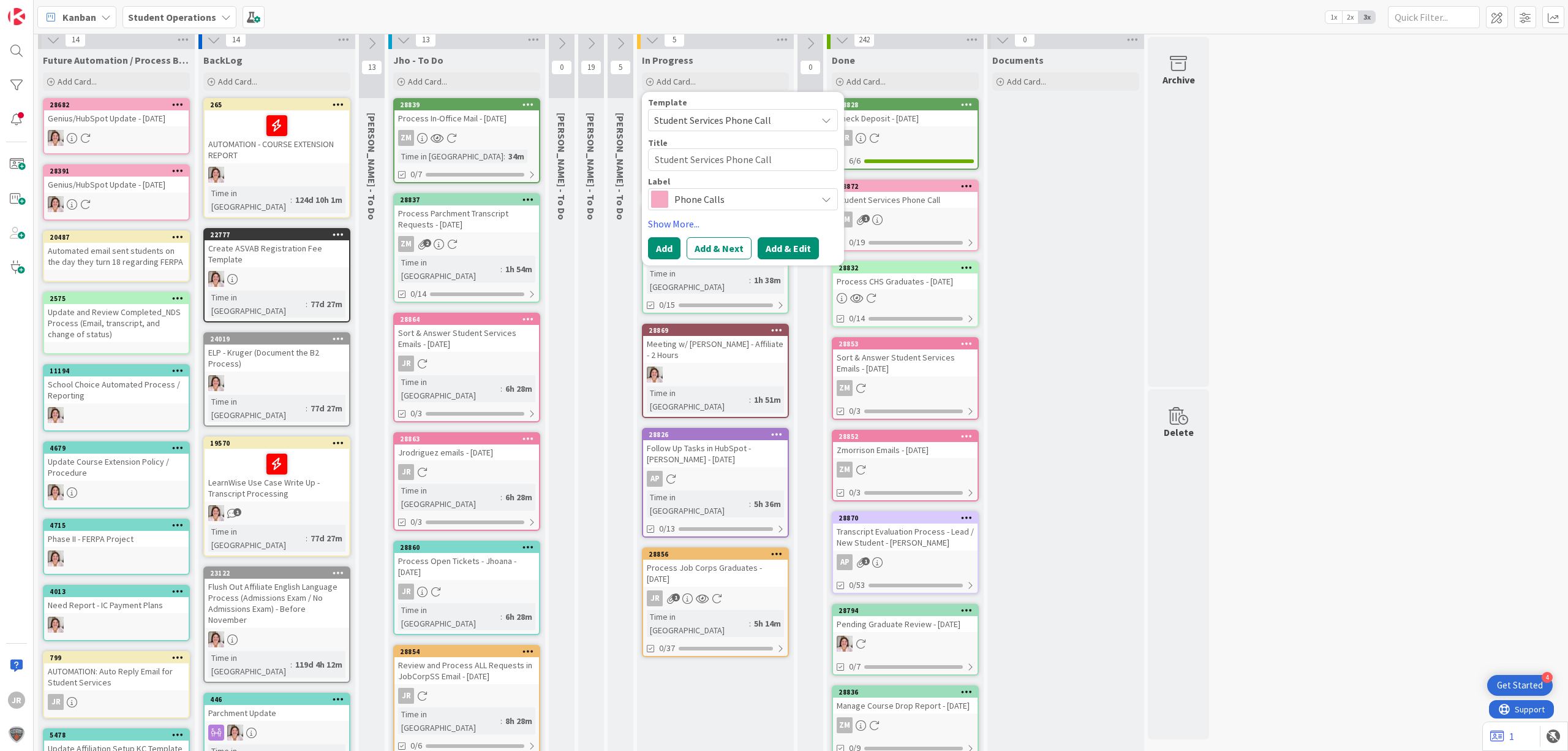
click at [801, 241] on button "Add & Edit" at bounding box center [788, 248] width 62 height 22
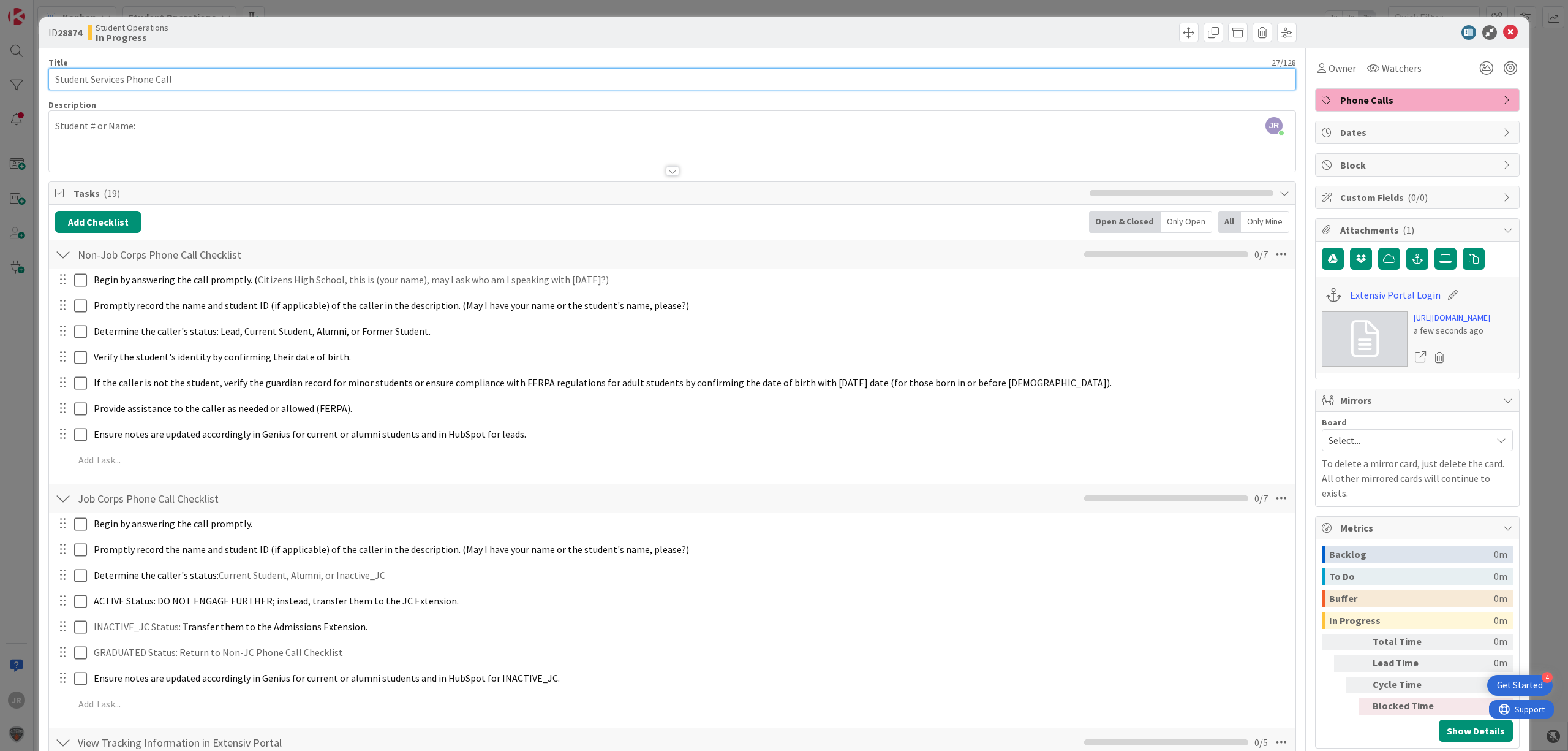
click at [292, 88] on input "Student Services Phone Call" at bounding box center [672, 78] width 1247 height 22
click at [268, 86] on input "Student Services Phone Call -" at bounding box center [672, 78] width 1247 height 22
type input "Student Services Phone Call - [PERSON_NAME]"
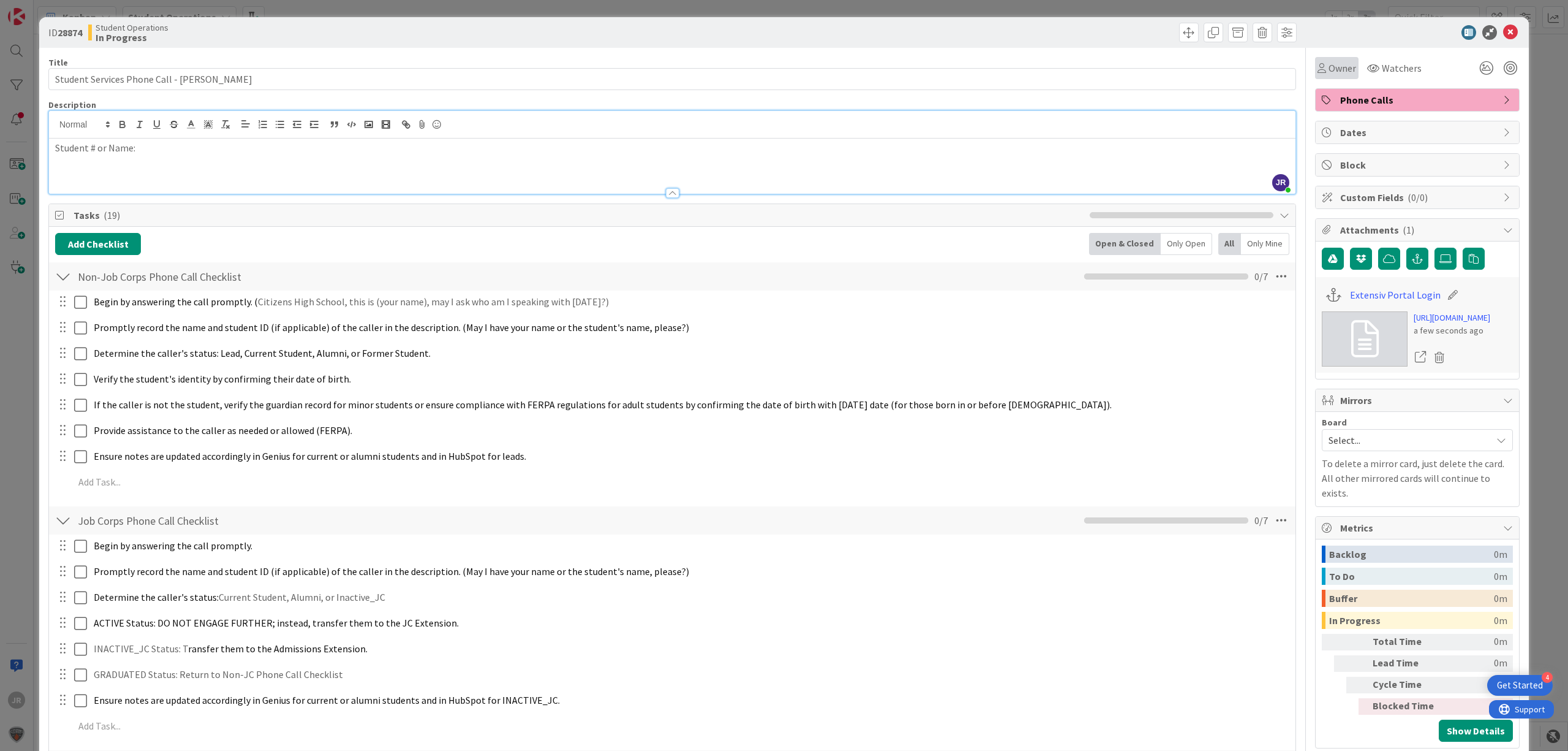
click at [1328, 62] on span "Owner" at bounding box center [1342, 68] width 27 height 15
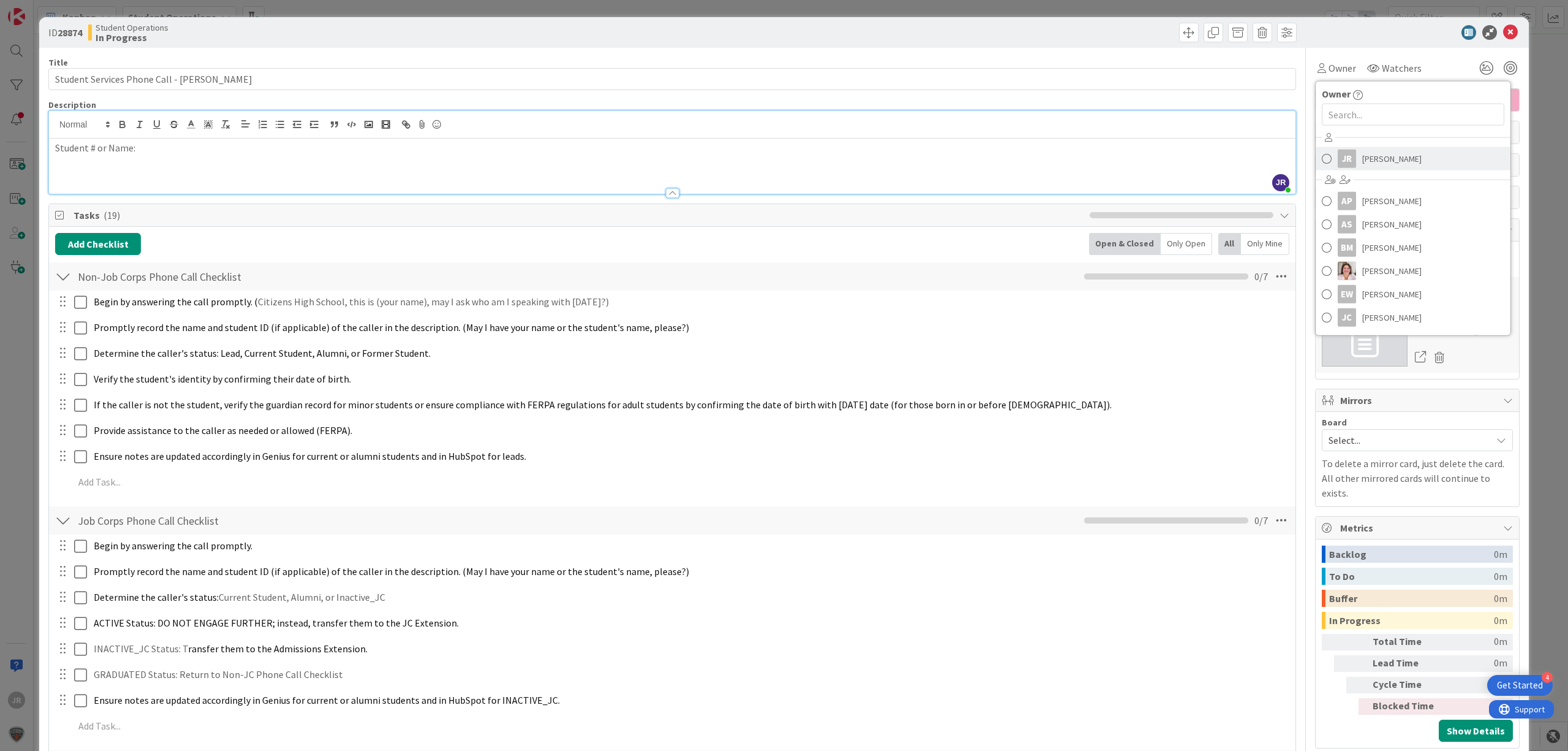
click at [1341, 150] on div "JR" at bounding box center [1346, 159] width 18 height 19
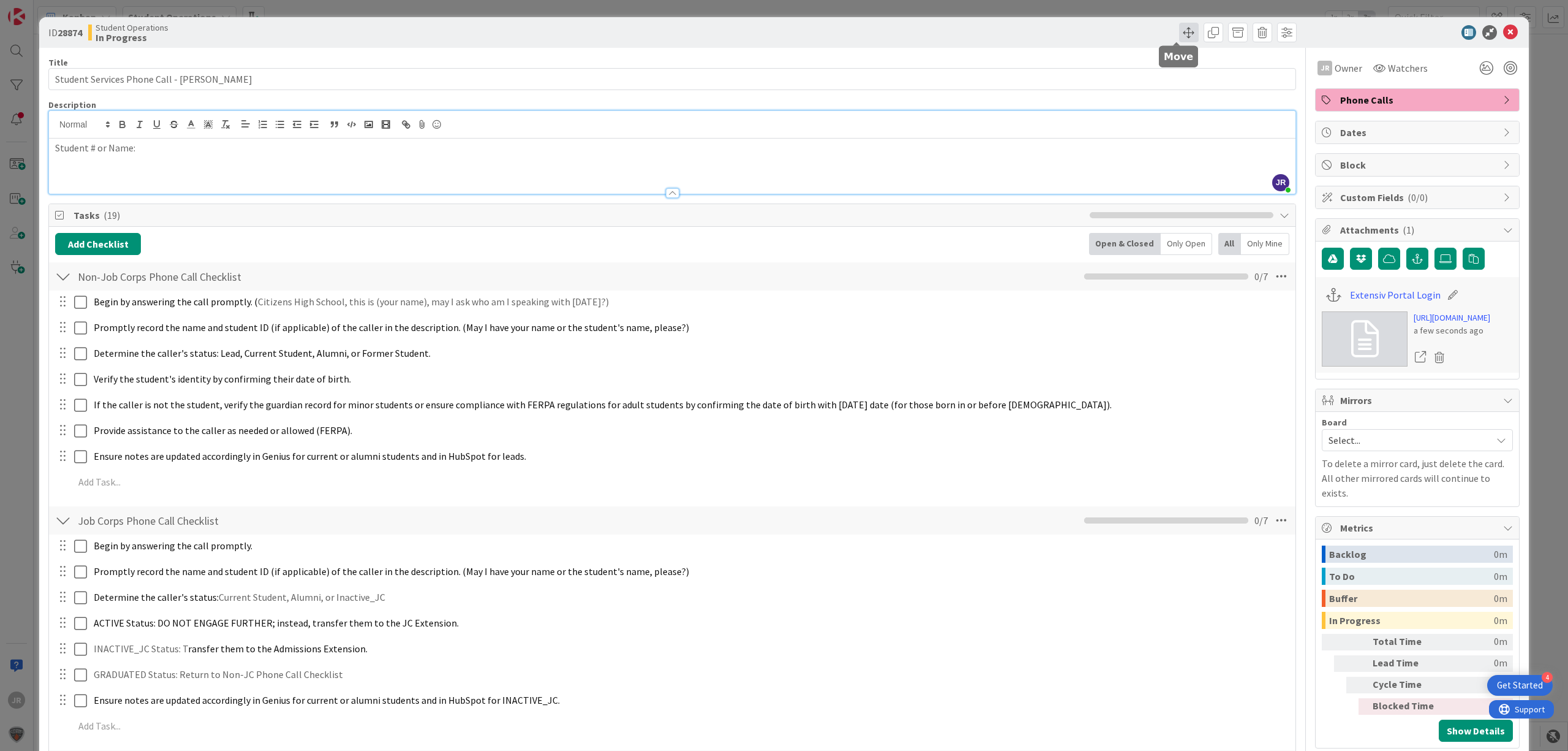
click at [1180, 31] on span at bounding box center [1188, 33] width 19 height 19
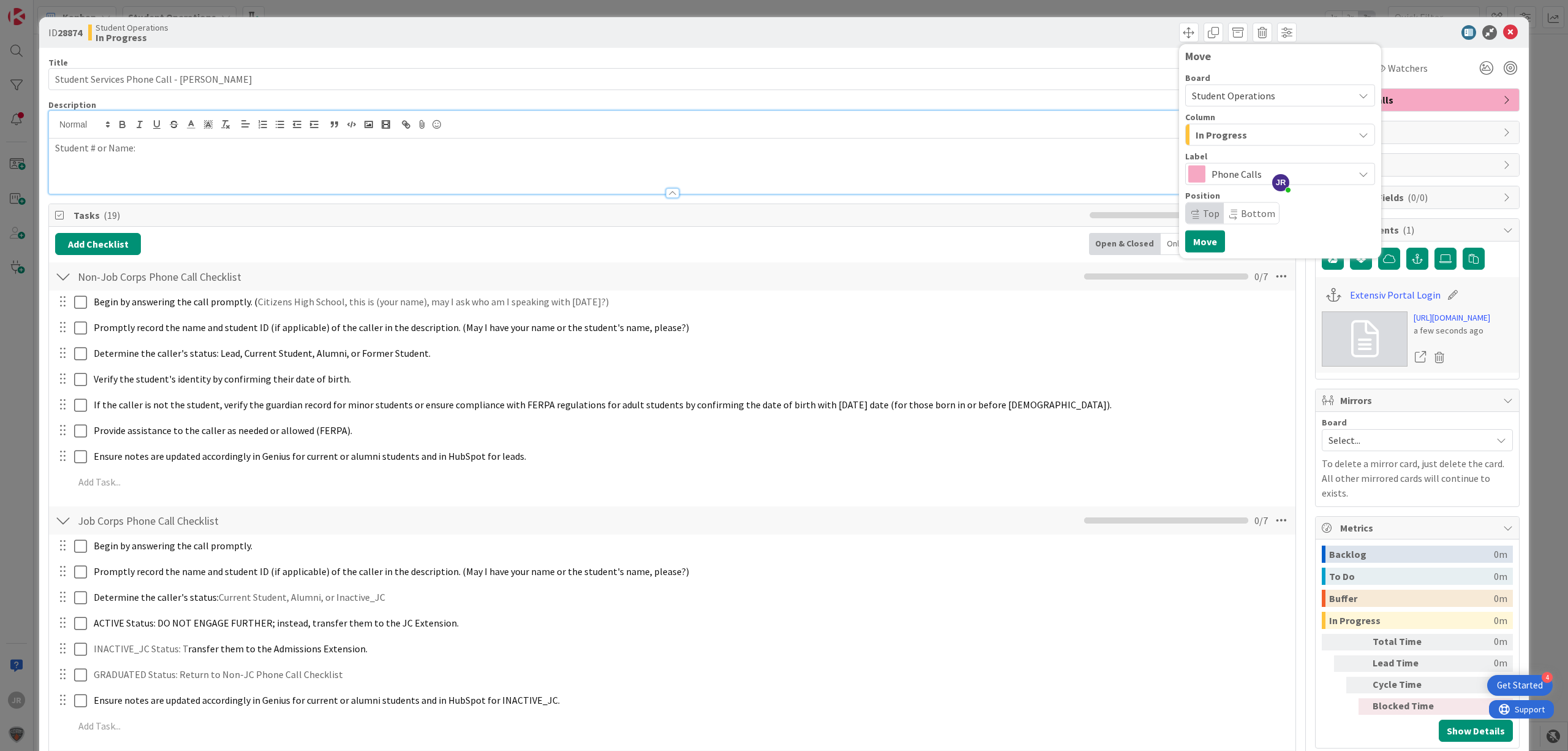
click at [1202, 142] on span "In Progress" at bounding box center [1221, 135] width 51 height 16
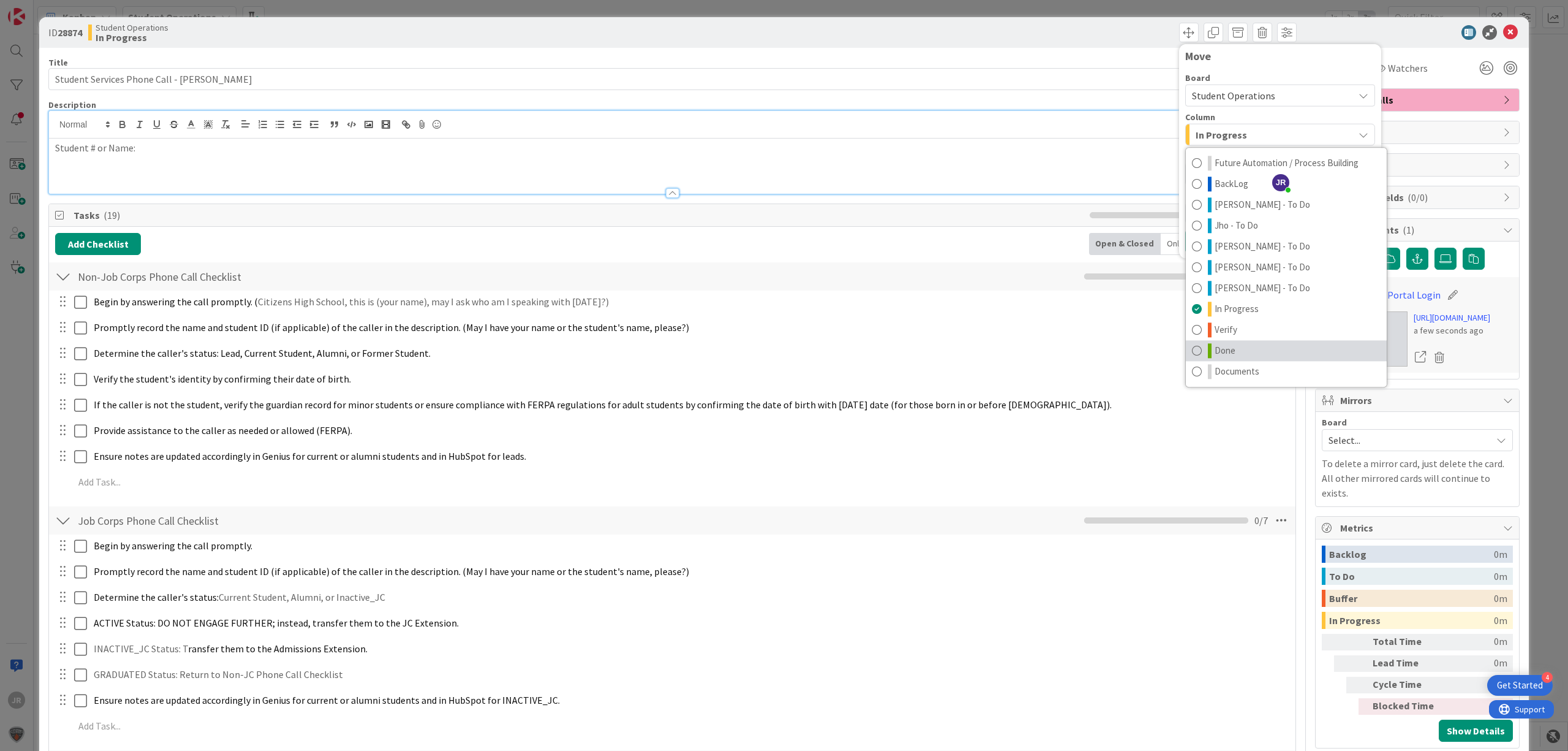
click at [1215, 348] on span "Done" at bounding box center [1225, 350] width 21 height 15
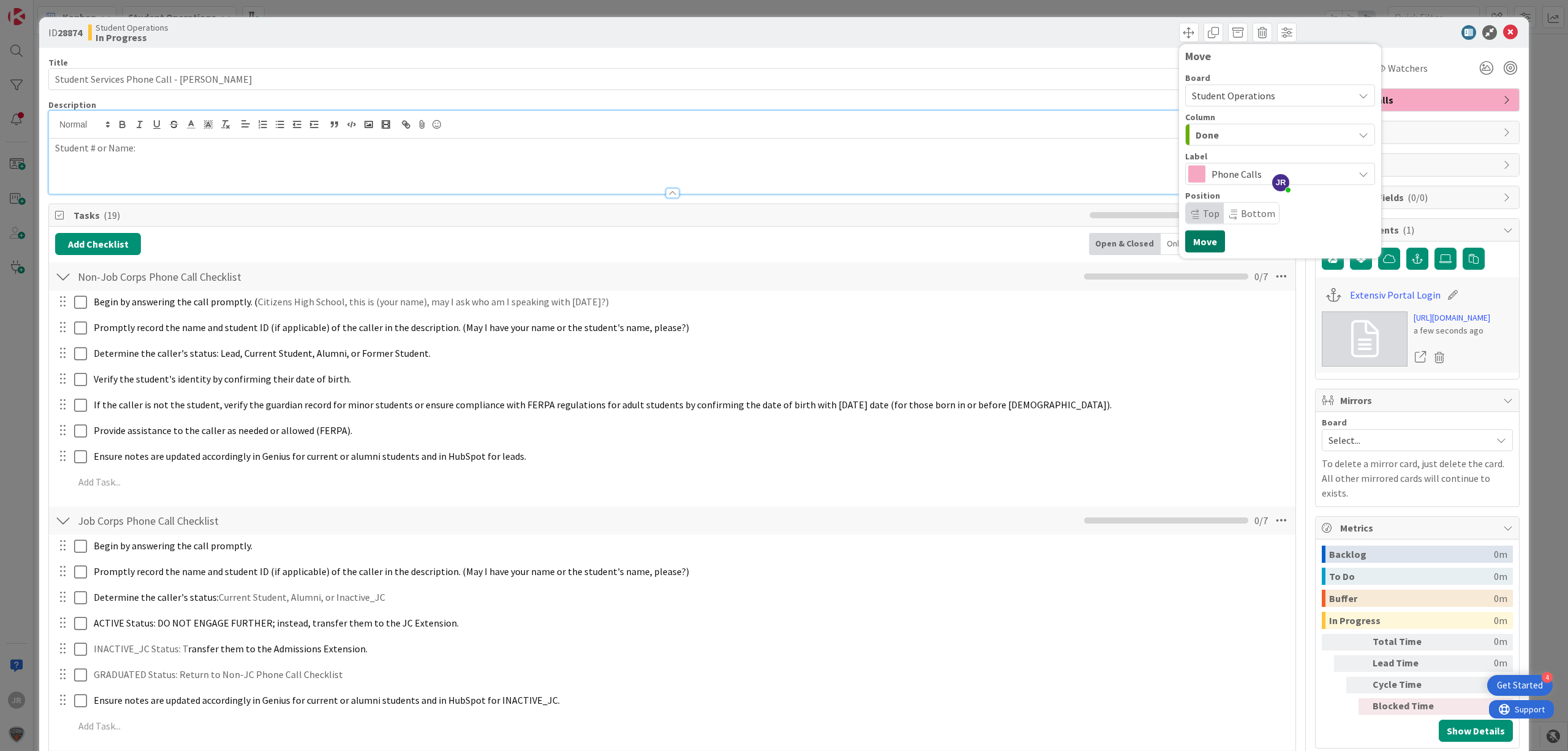
click at [1194, 243] on button "Move" at bounding box center [1204, 241] width 40 height 22
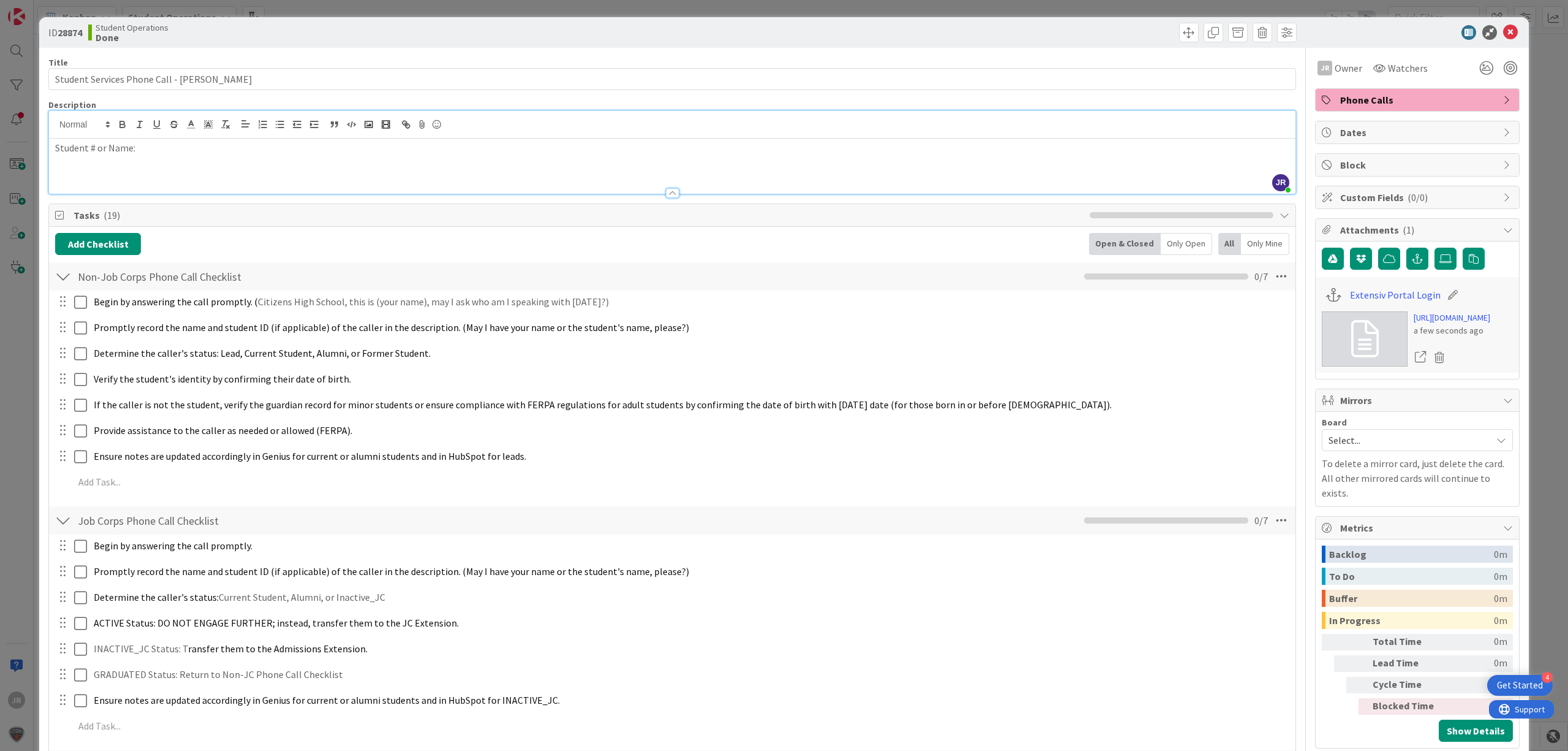
click at [957, 7] on div "ID 28874 Student Operations Done Move Move Title 46 / 128 Student Services Phon…" at bounding box center [784, 376] width 1568 height 751
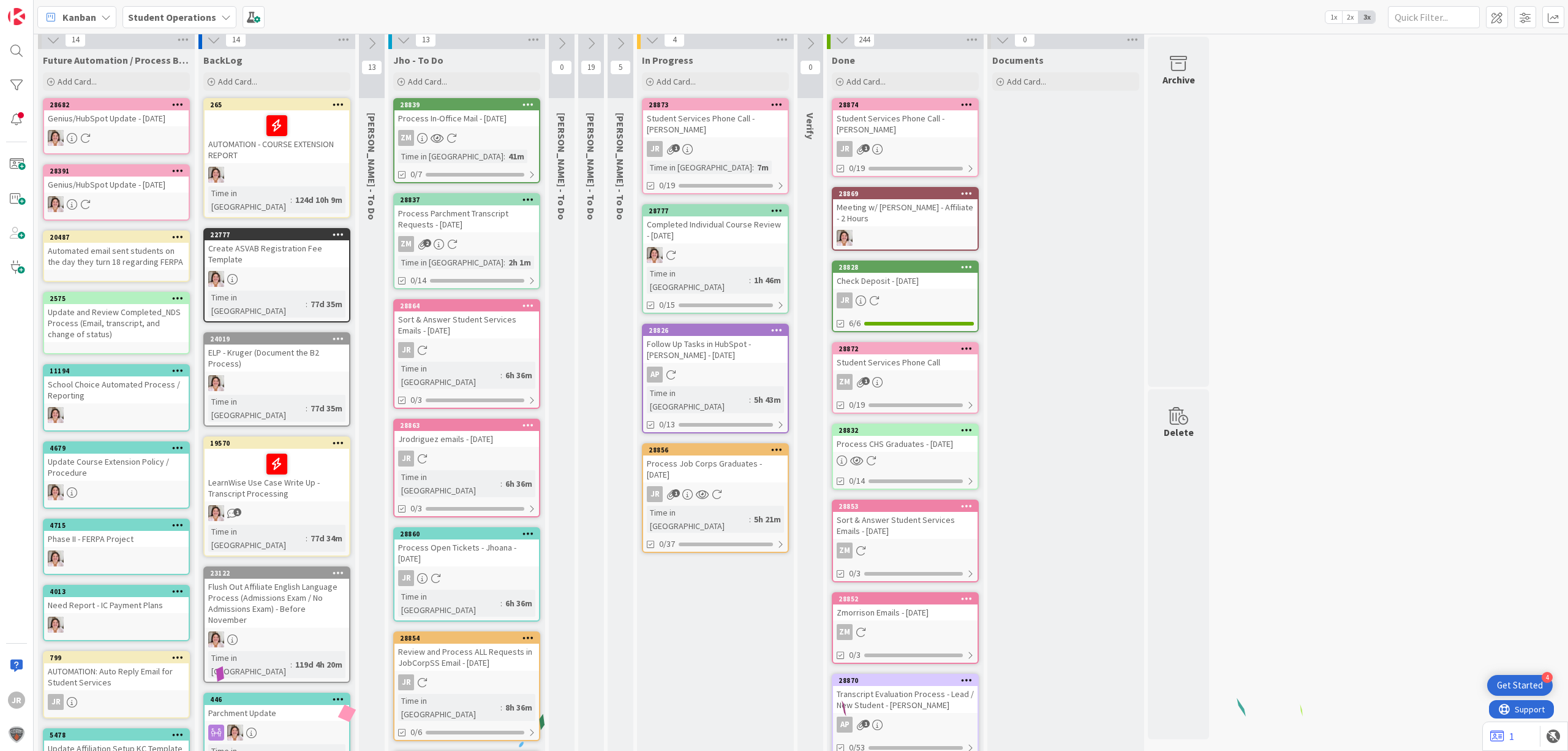
click at [738, 126] on div "Student Services Phone Call - [PERSON_NAME]" at bounding box center [715, 123] width 144 height 27
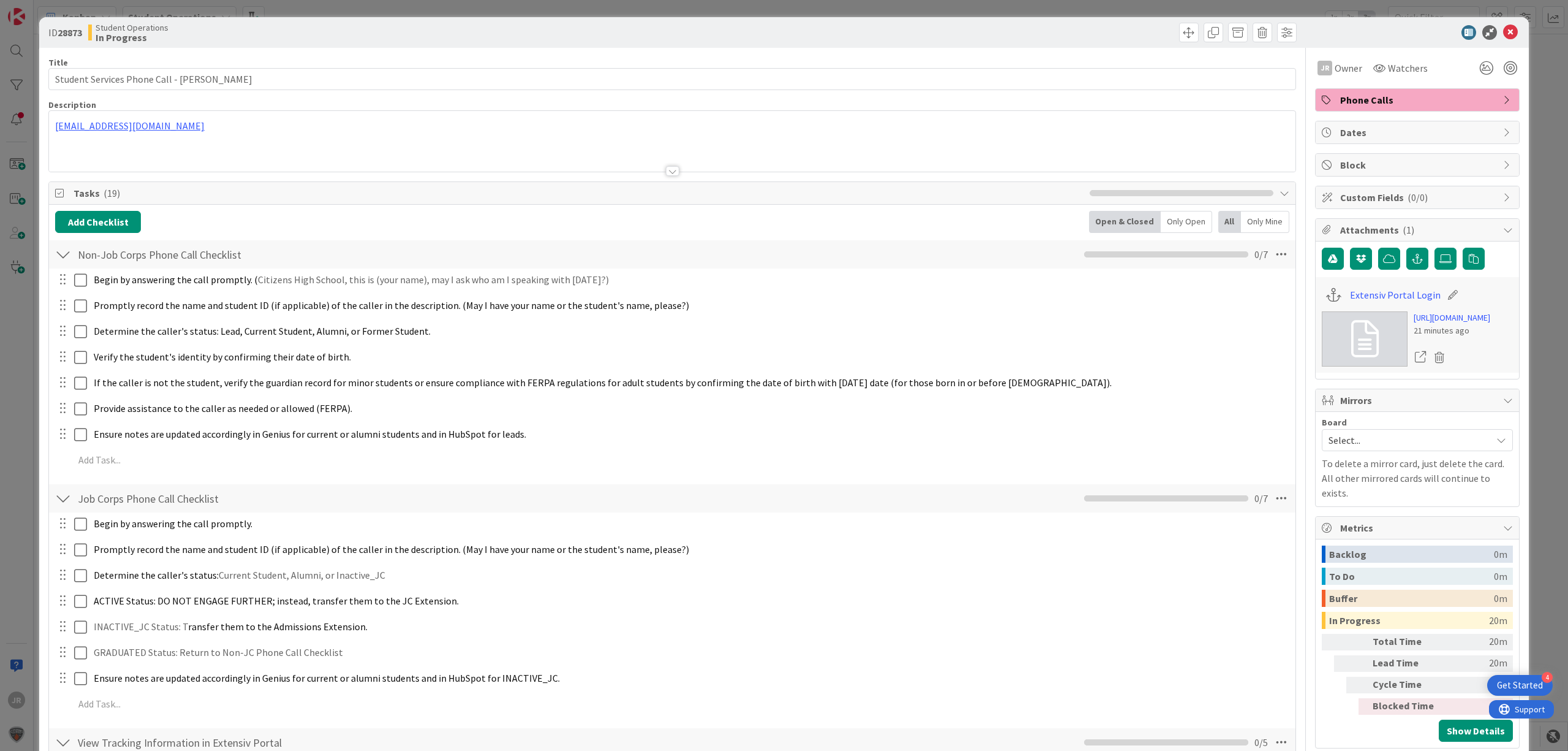
click at [207, 157] on div at bounding box center [672, 155] width 1246 height 31
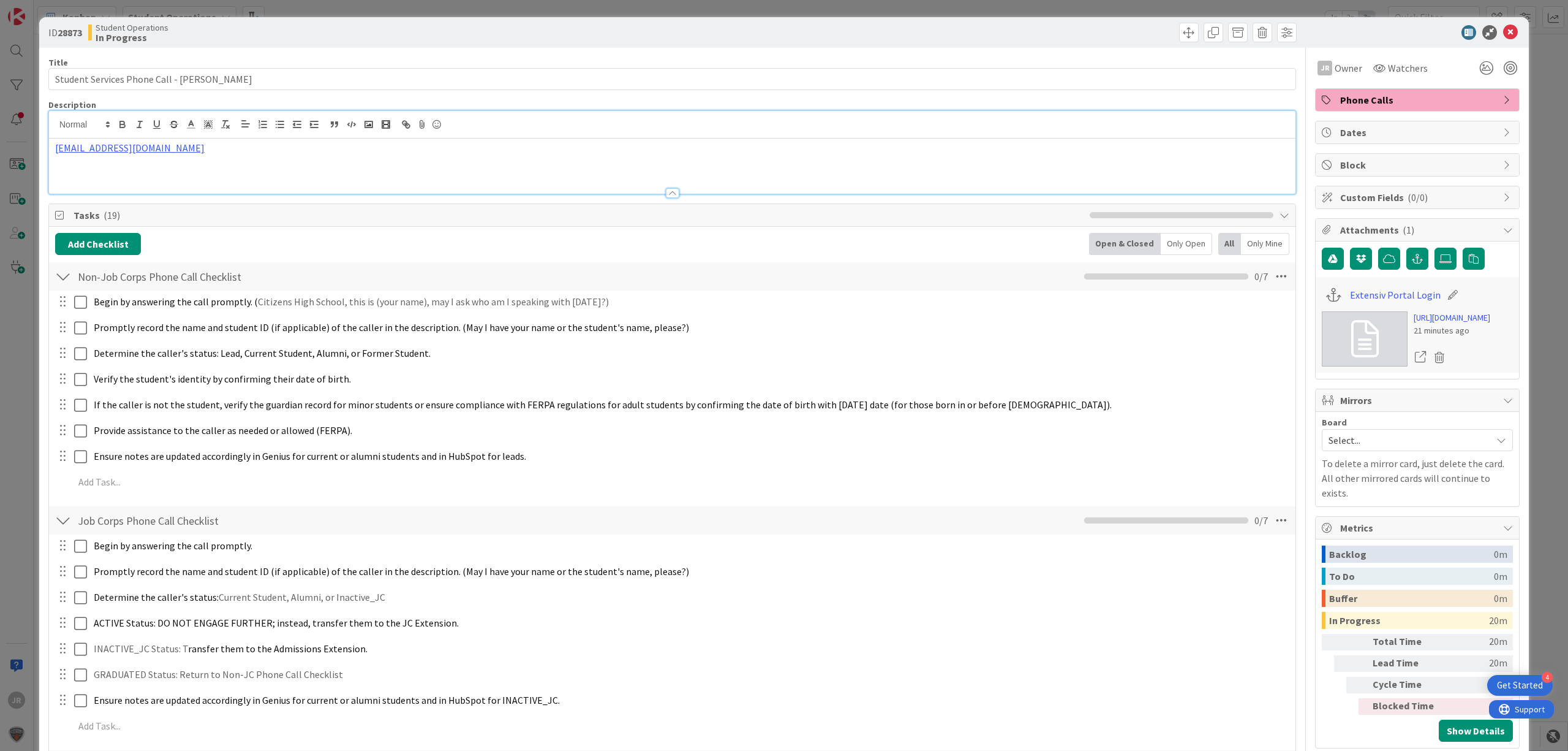
click at [226, 154] on p "[EMAIL_ADDRESS][DOMAIN_NAME]" at bounding box center [672, 148] width 1234 height 14
click at [272, 167] on p "YOU" at bounding box center [672, 162] width 1234 height 14
click at [239, 164] on p "YOU" at bounding box center [672, 162] width 1234 height 14
click at [1179, 32] on span at bounding box center [1188, 33] width 19 height 19
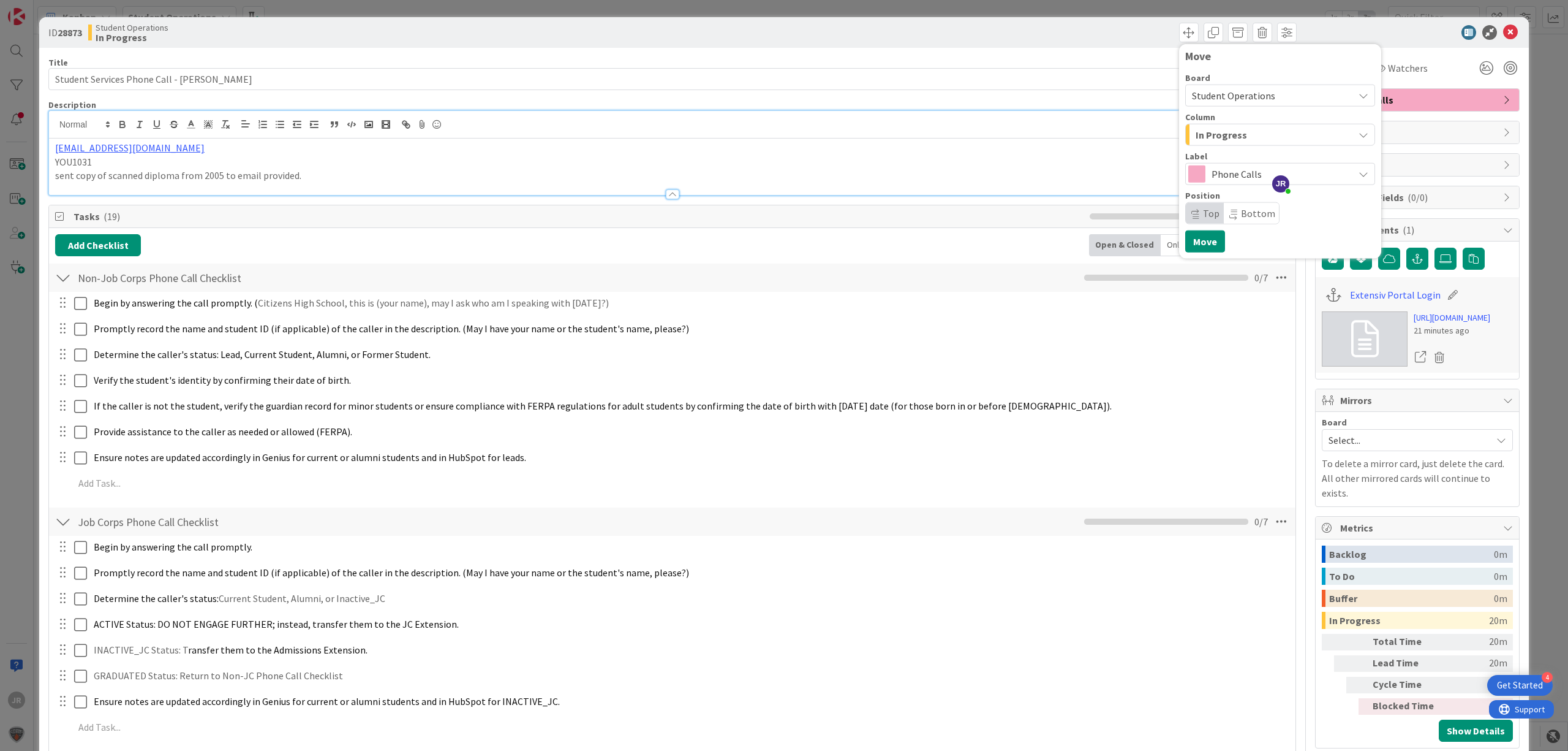
click at [1202, 138] on span "In Progress" at bounding box center [1221, 135] width 51 height 16
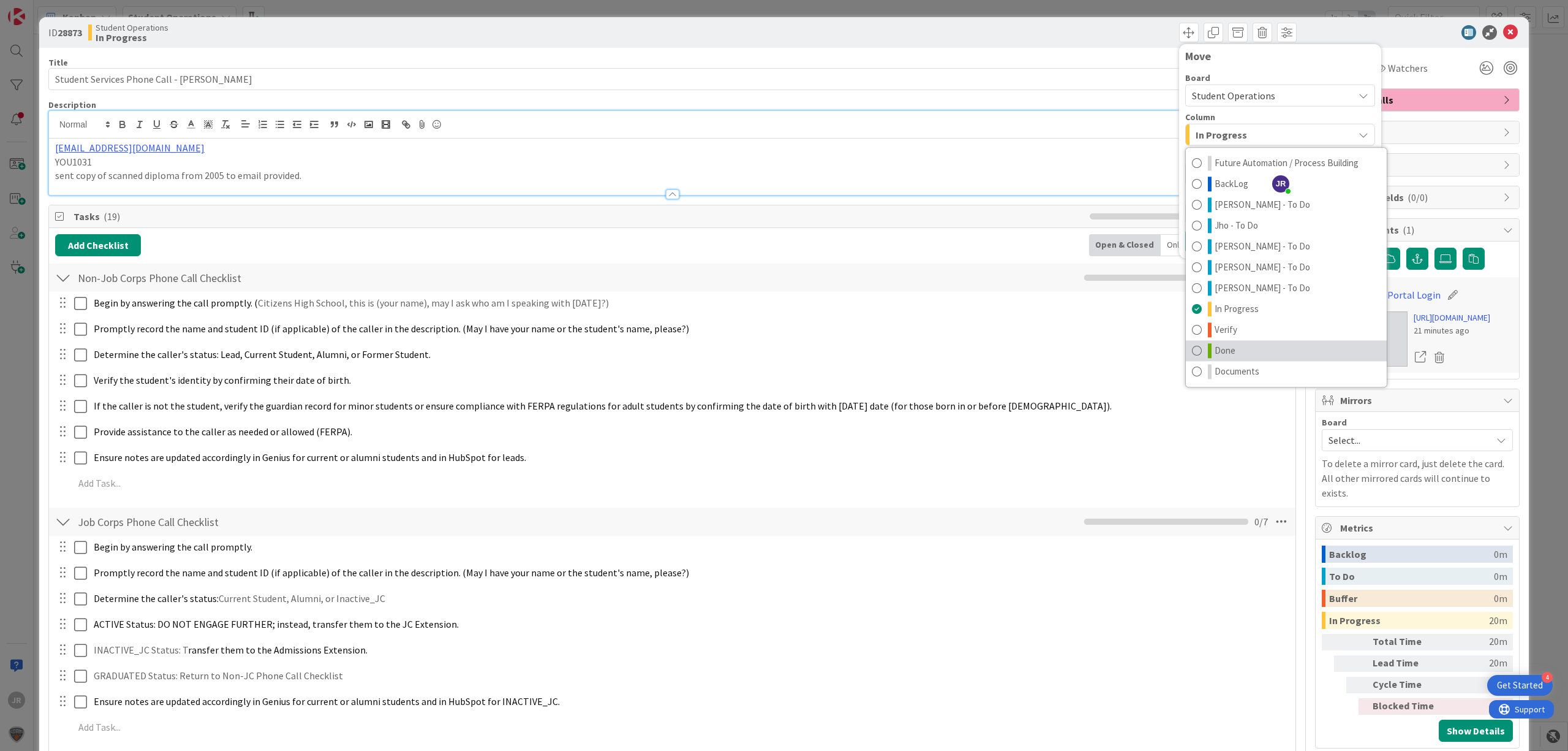
click at [1221, 356] on span "Done" at bounding box center [1225, 350] width 21 height 15
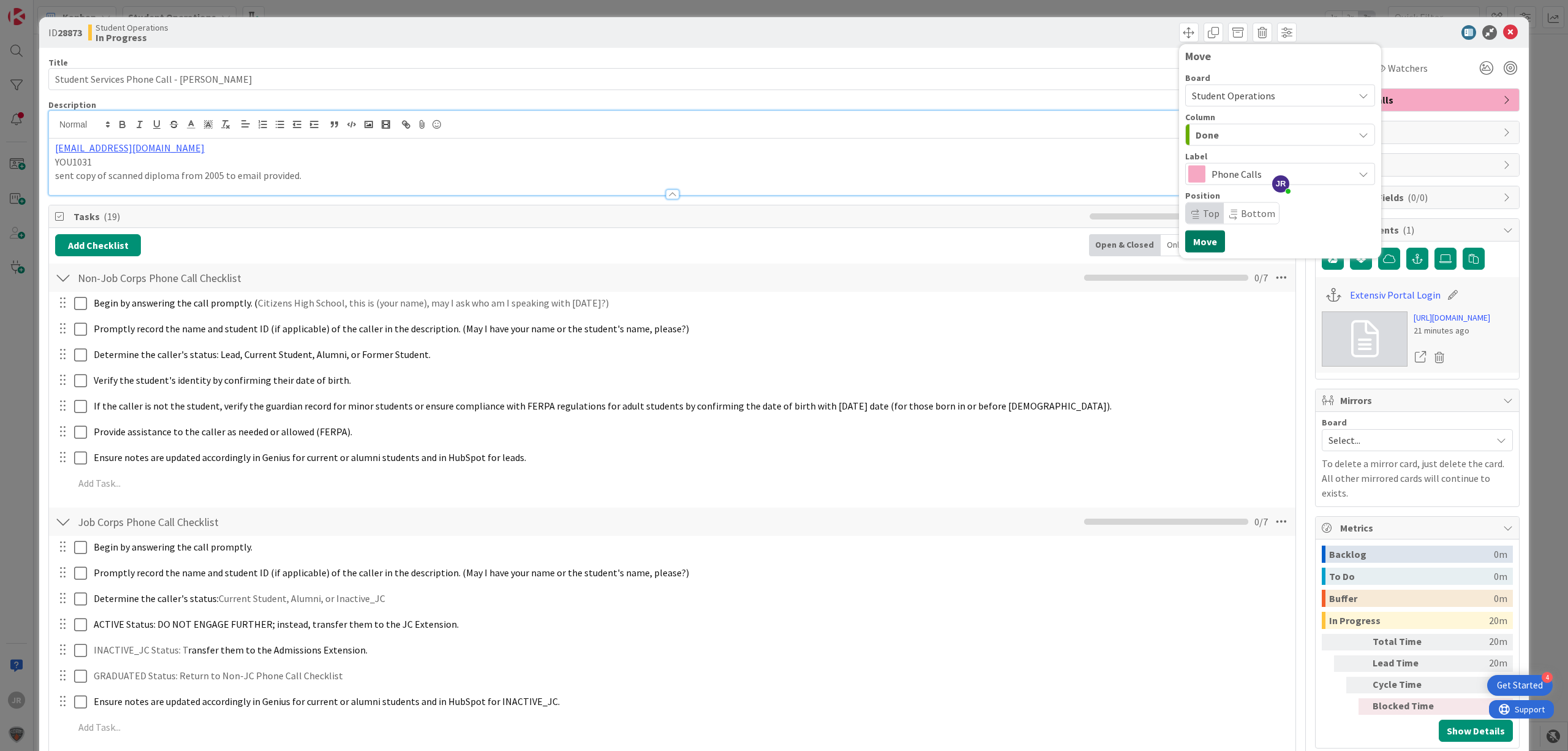
click at [1187, 242] on button "Move" at bounding box center [1204, 241] width 40 height 22
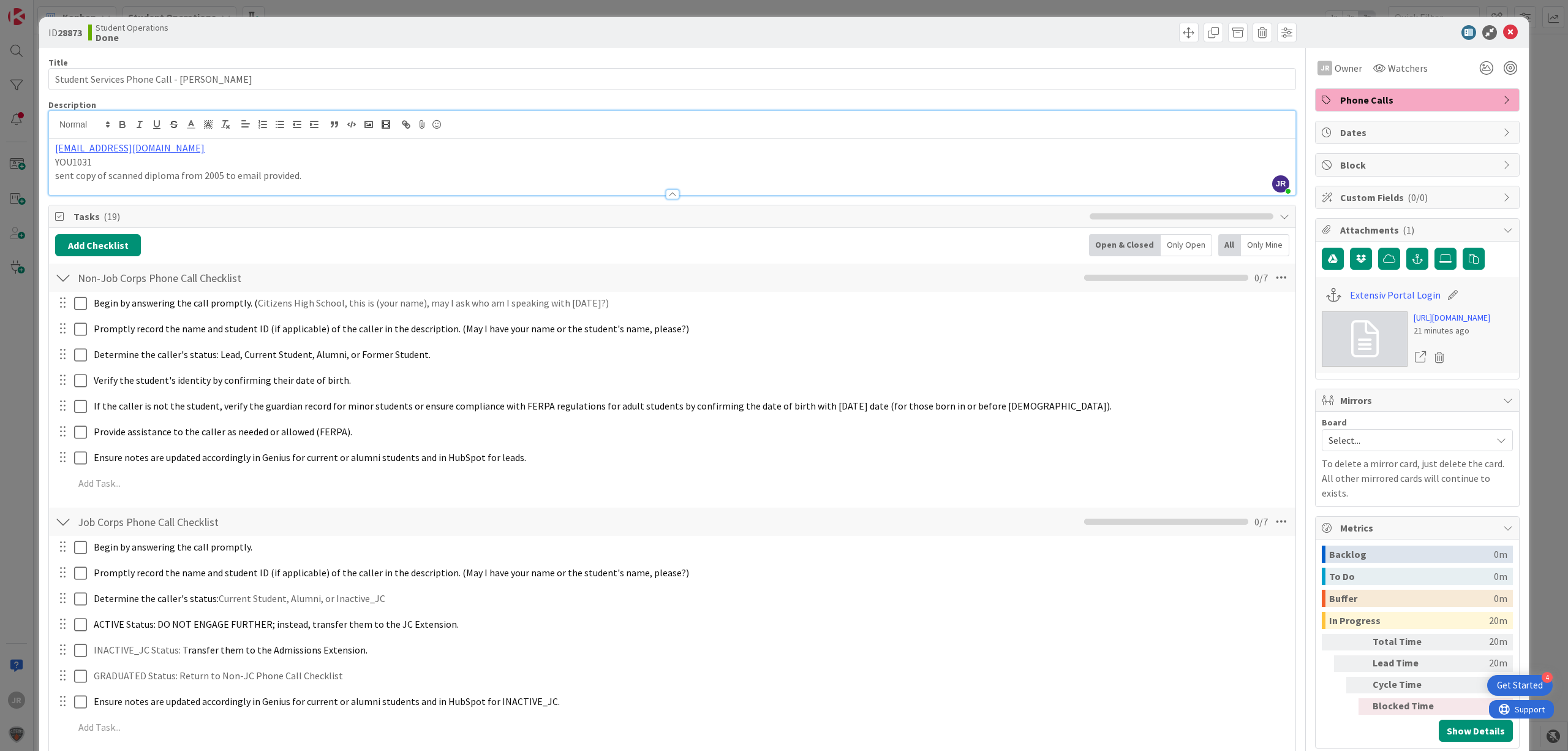
click at [947, 6] on div "ID 28873 Student Operations Done Move Move Title 40 / 128 Student Services Phon…" at bounding box center [784, 376] width 1568 height 751
